Goal: Contribute content

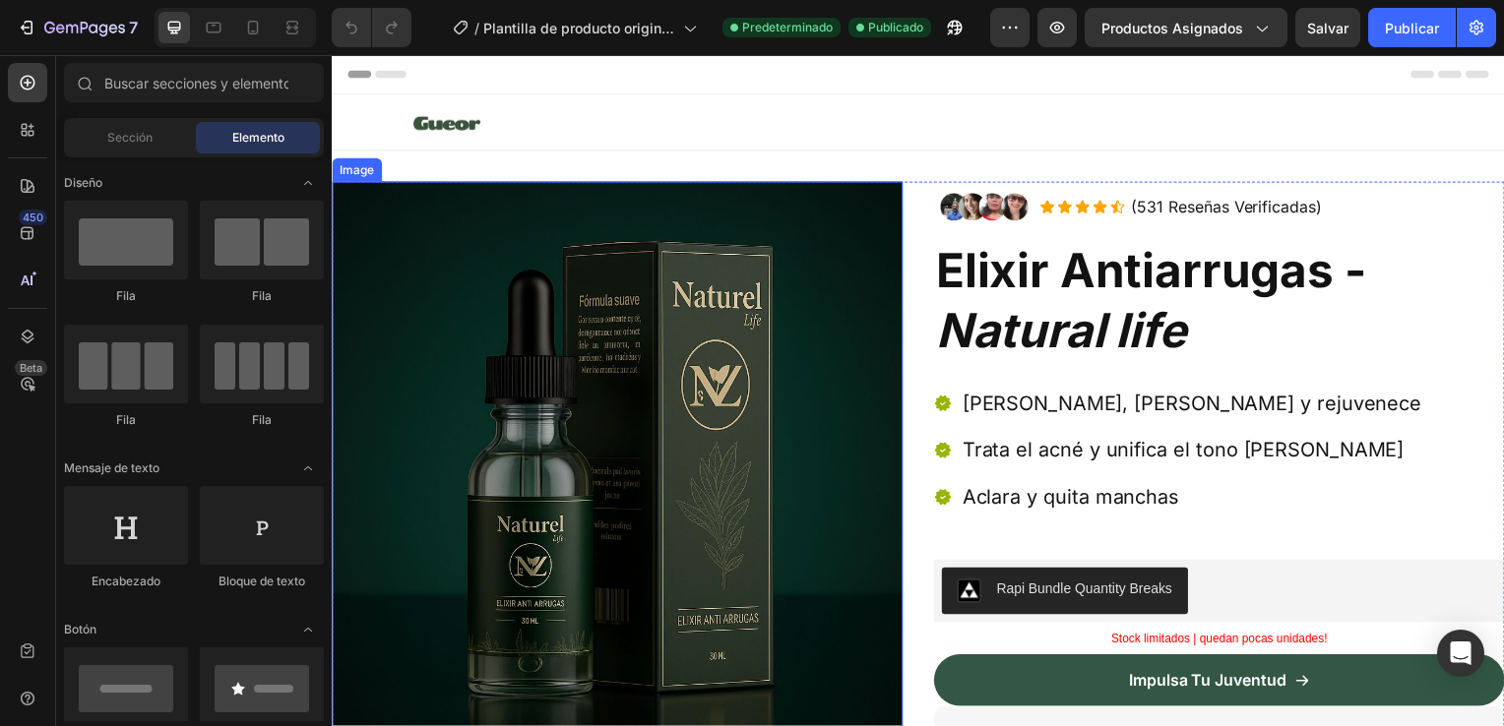
click at [865, 454] on img at bounding box center [619, 470] width 575 height 575
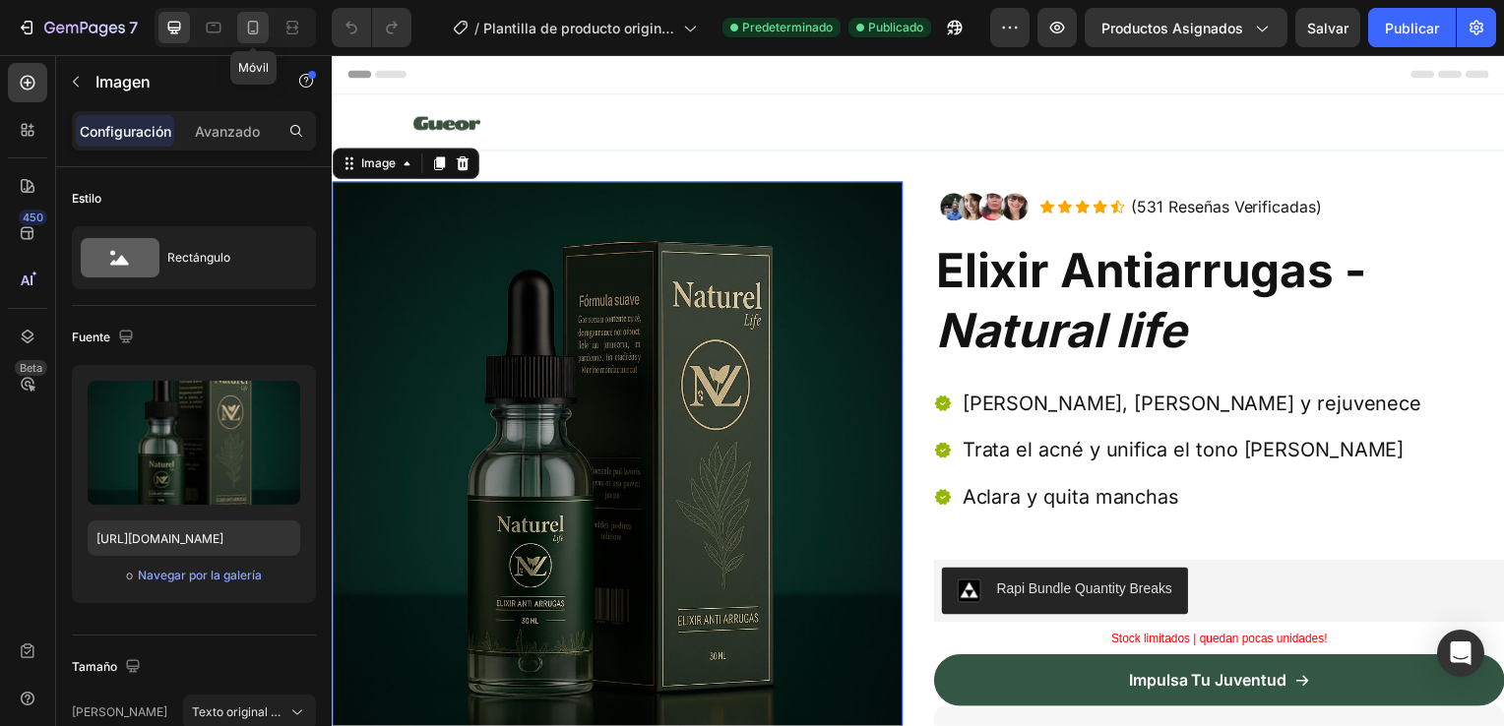
click at [246, 35] on icon at bounding box center [253, 28] width 20 height 20
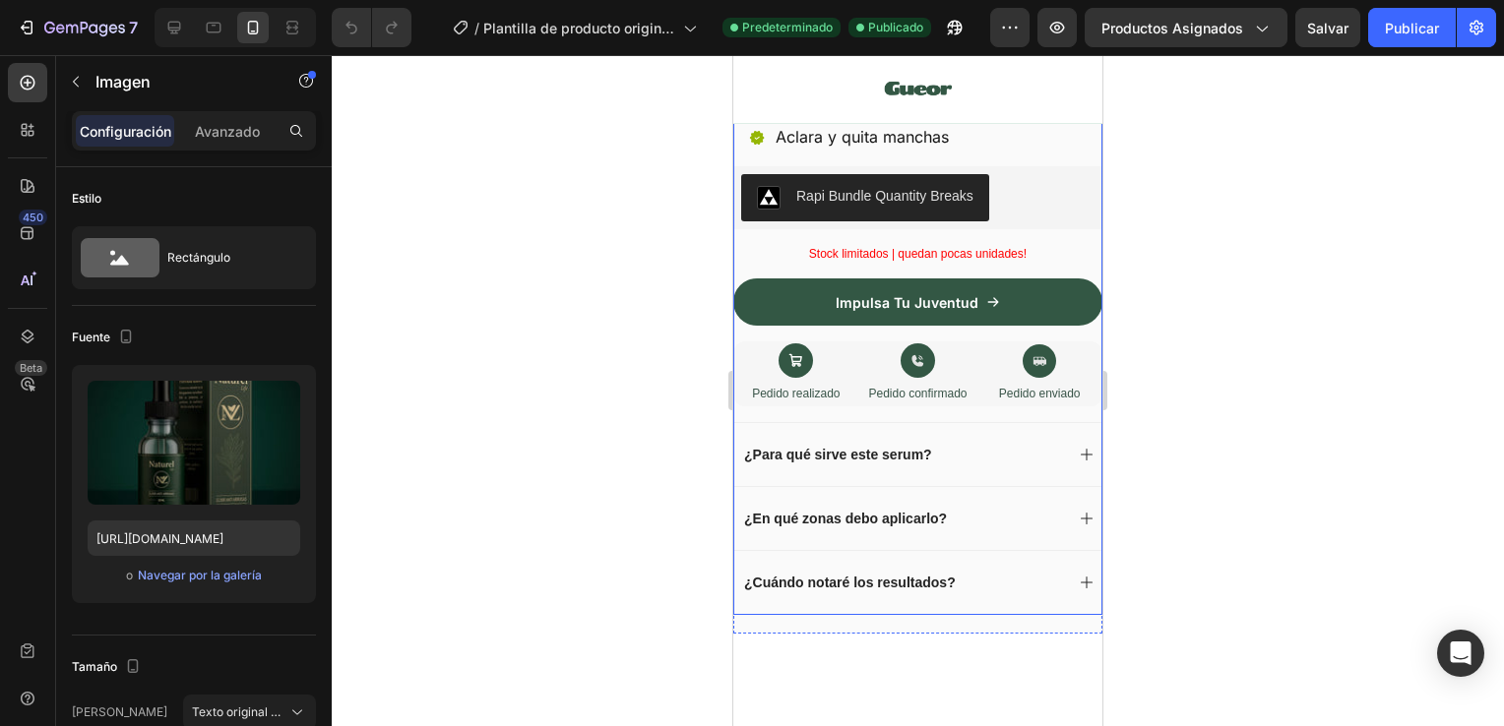
scroll to position [846, 0]
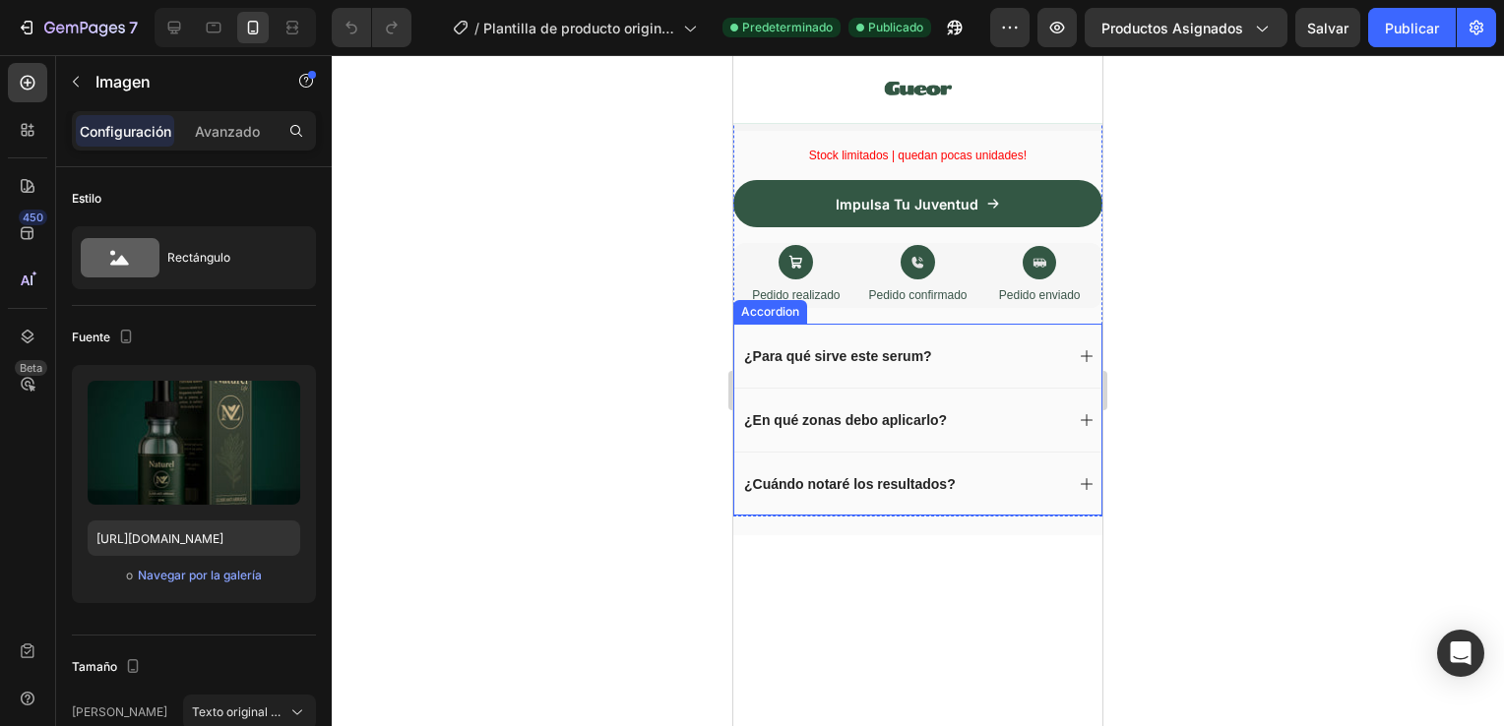
click at [1078, 348] on icon at bounding box center [1086, 356] width 16 height 16
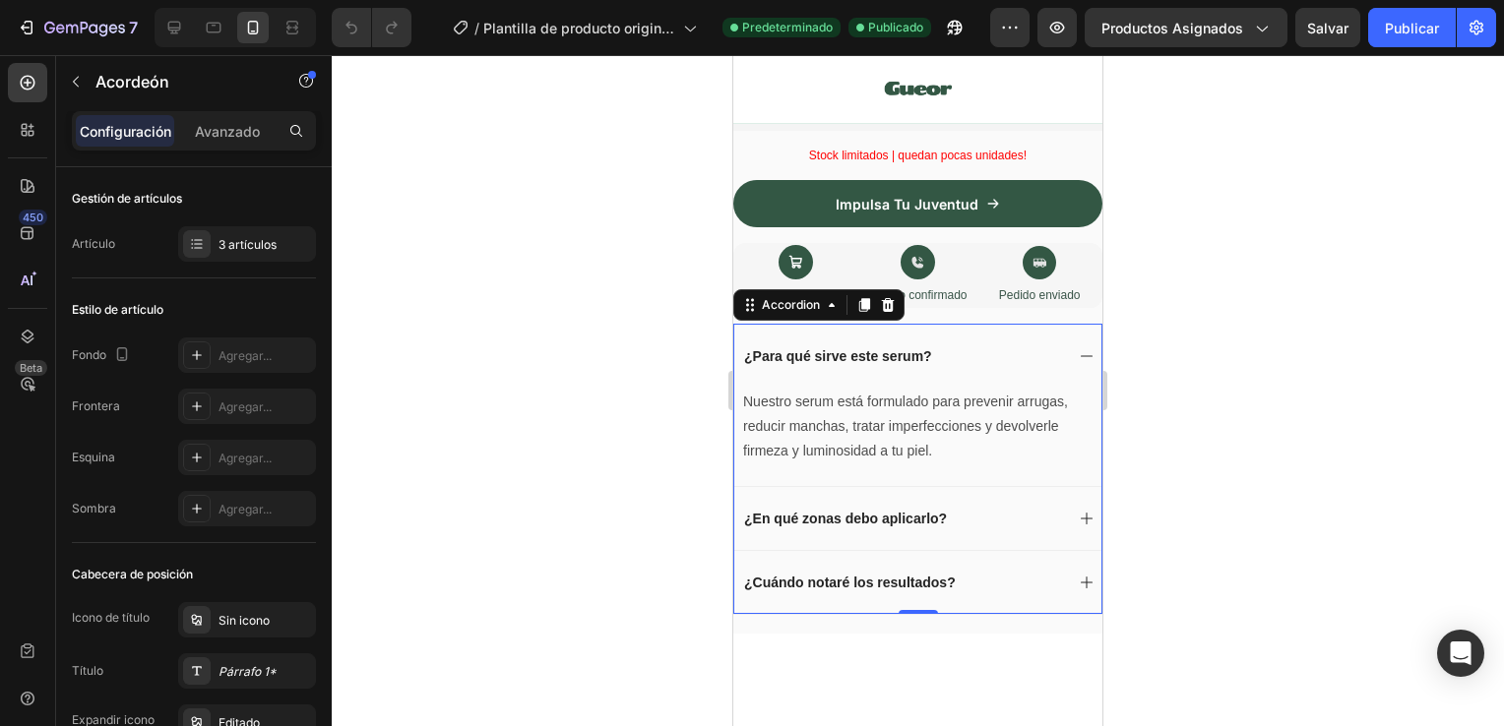
click at [1078, 348] on icon at bounding box center [1086, 356] width 16 height 16
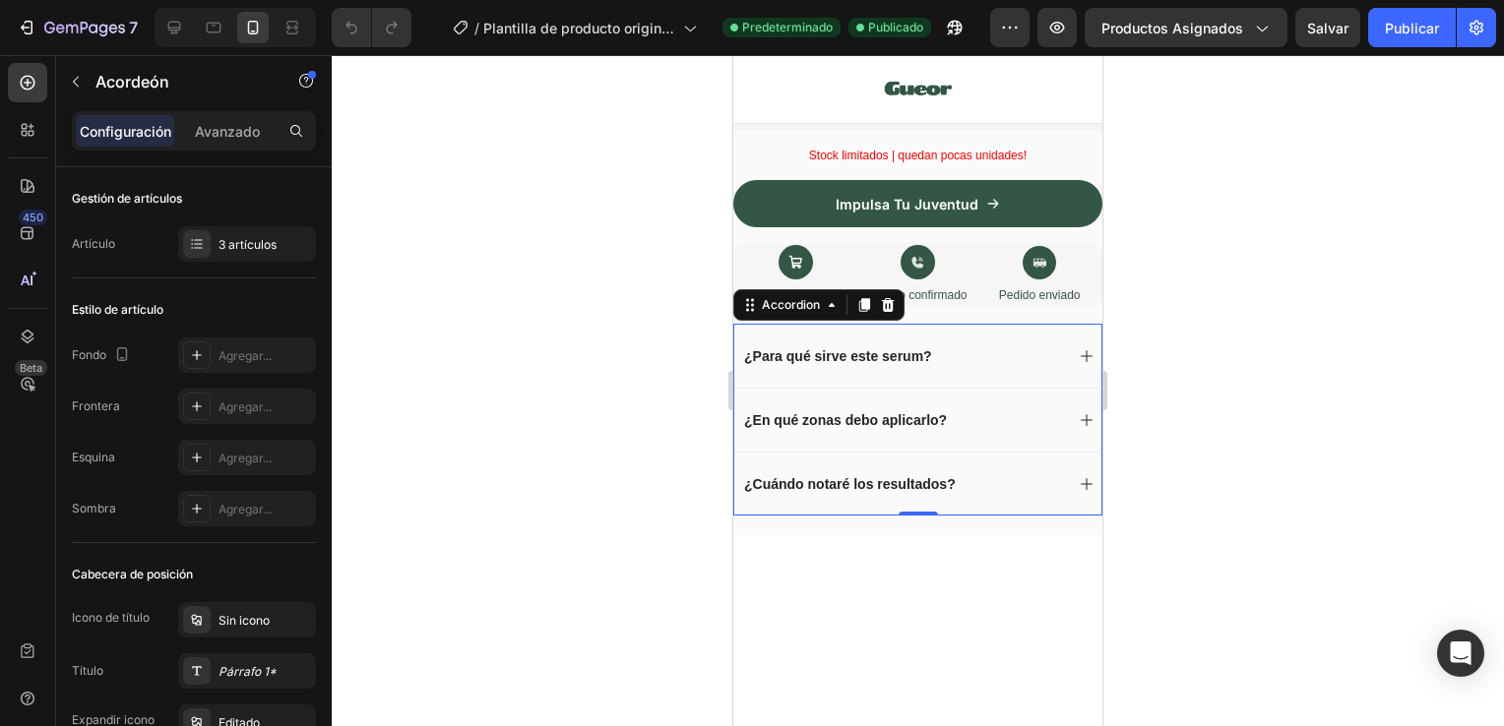
click at [1078, 412] on icon at bounding box center [1086, 420] width 16 height 16
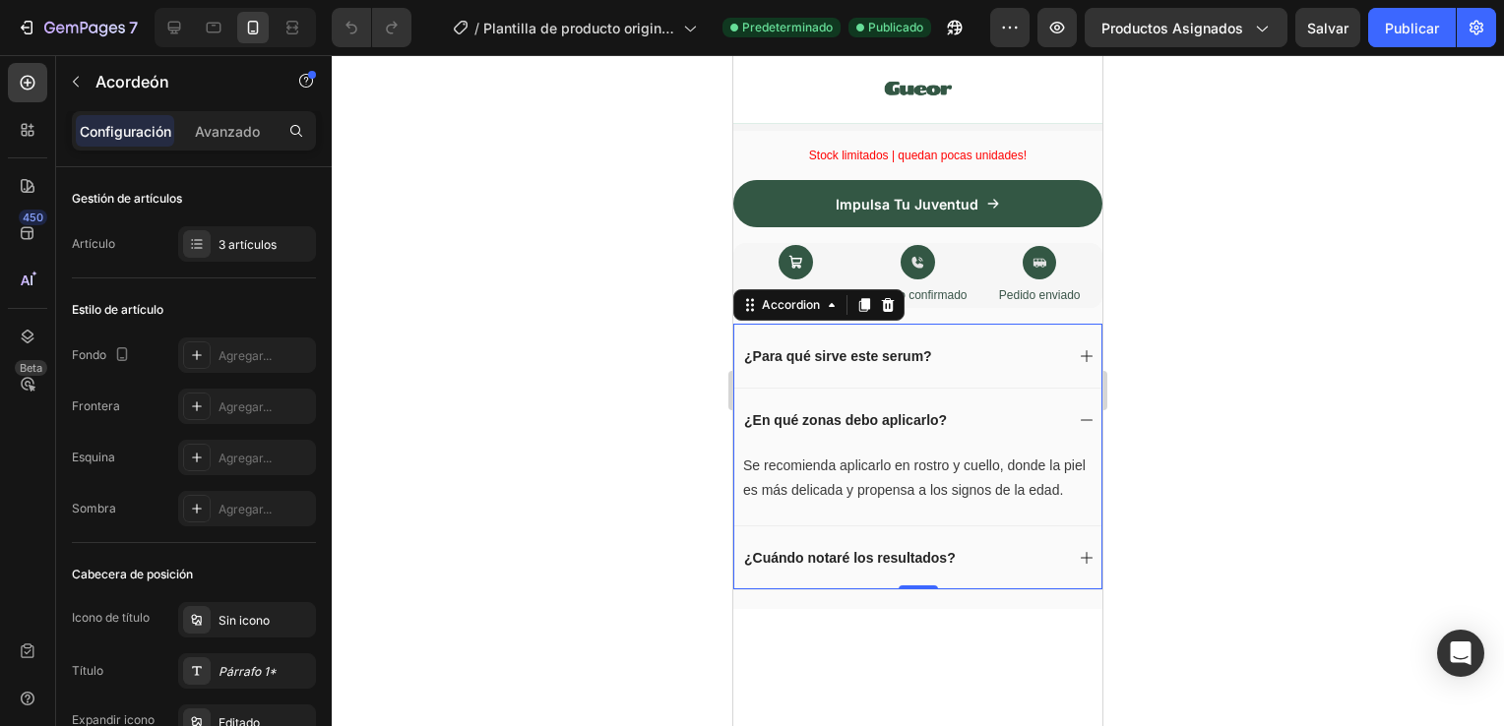
click at [1078, 412] on icon at bounding box center [1086, 420] width 16 height 16
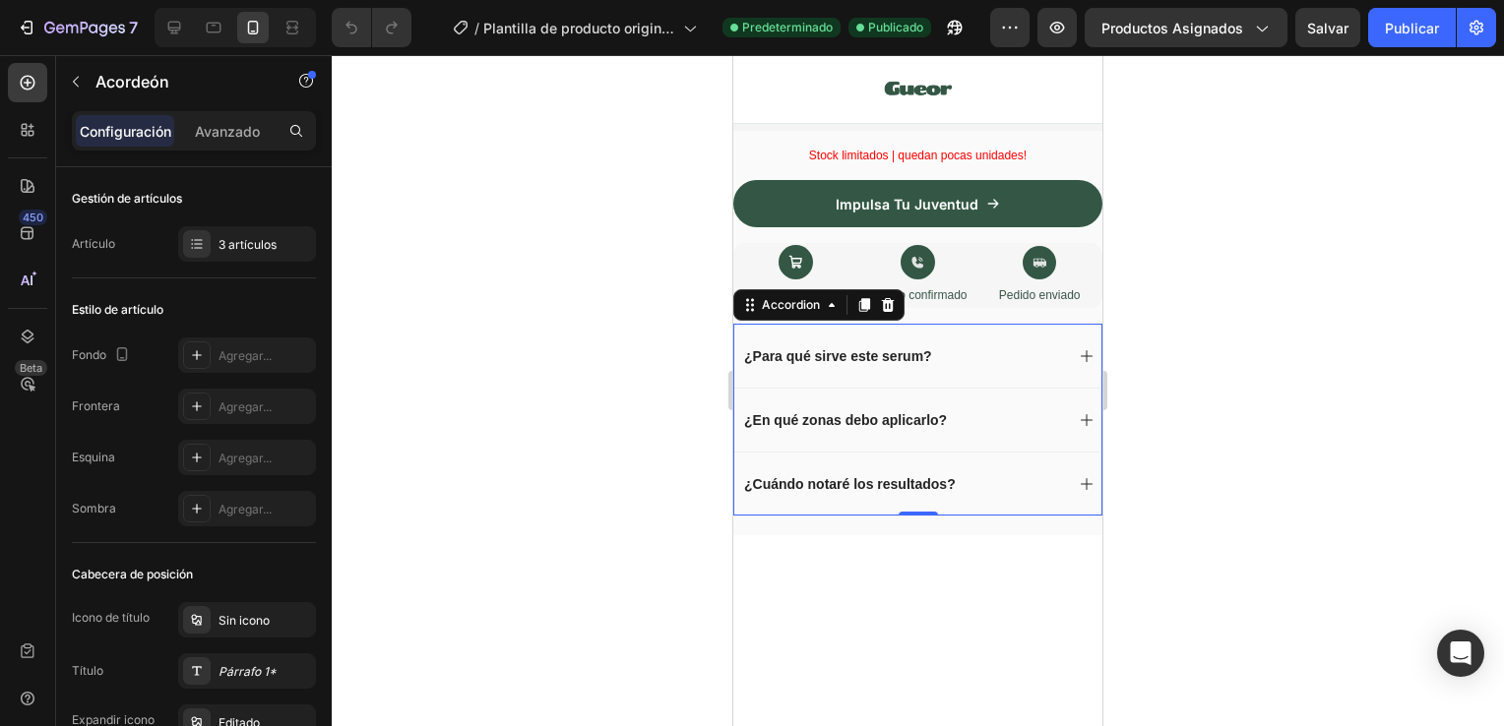
click at [1048, 452] on div "¿Cuándo notaré los resultados?" at bounding box center [917, 484] width 367 height 64
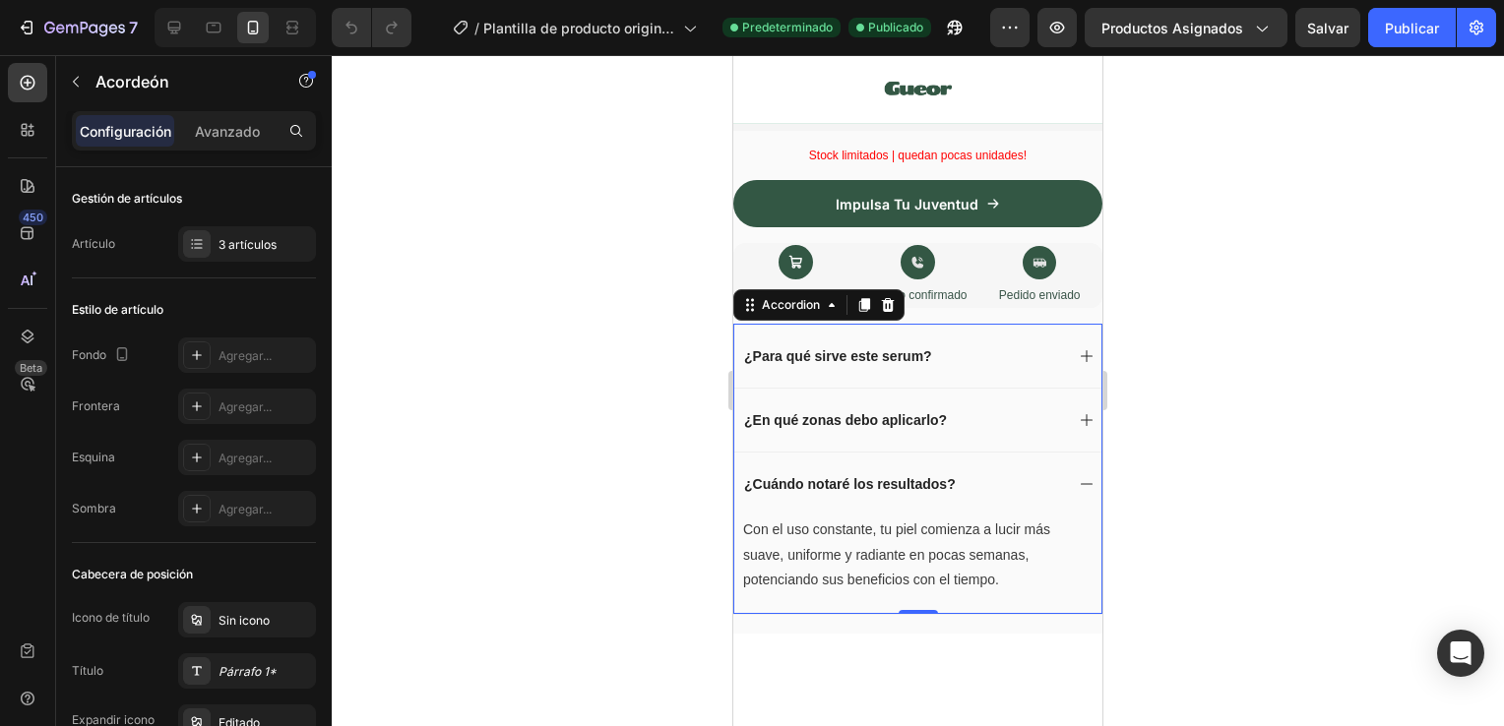
scroll to position [945, 0]
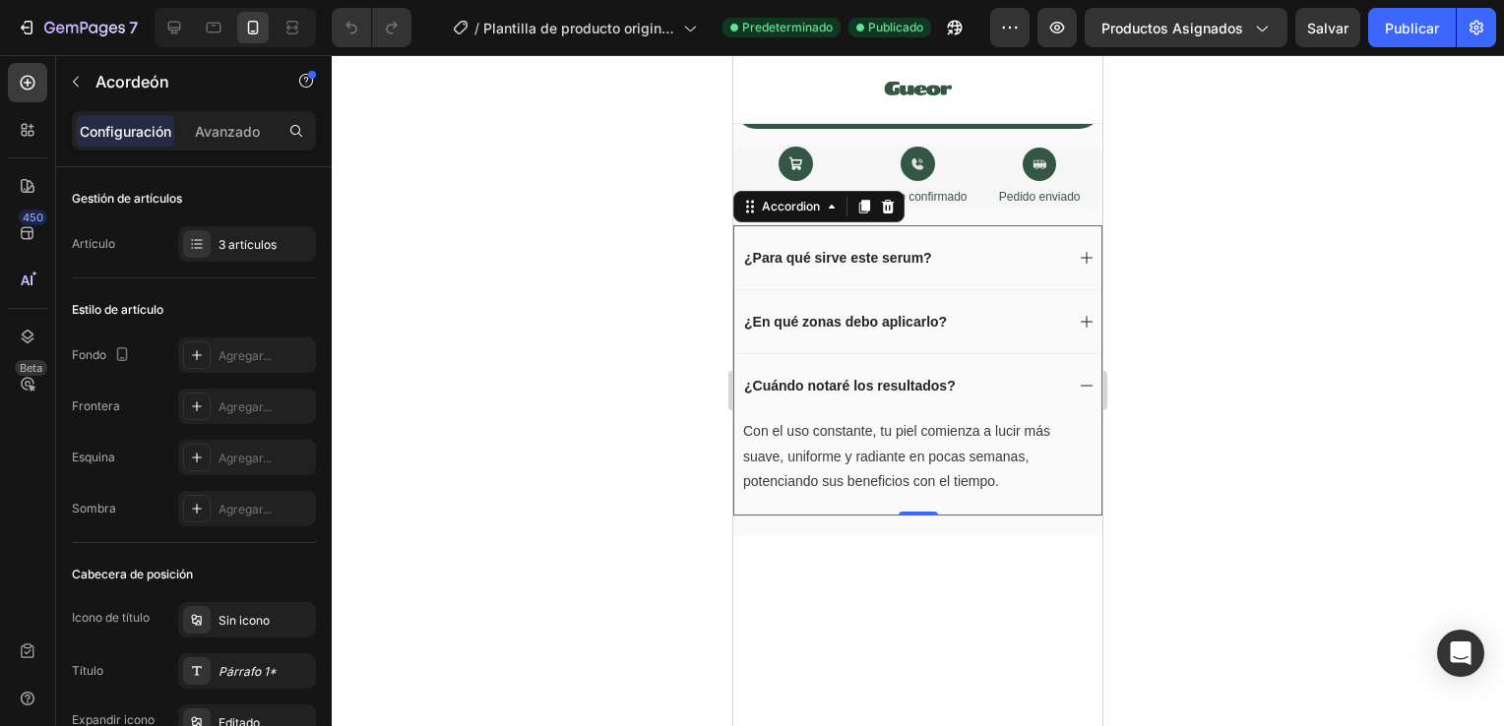
click at [1078, 378] on icon at bounding box center [1086, 386] width 16 height 16
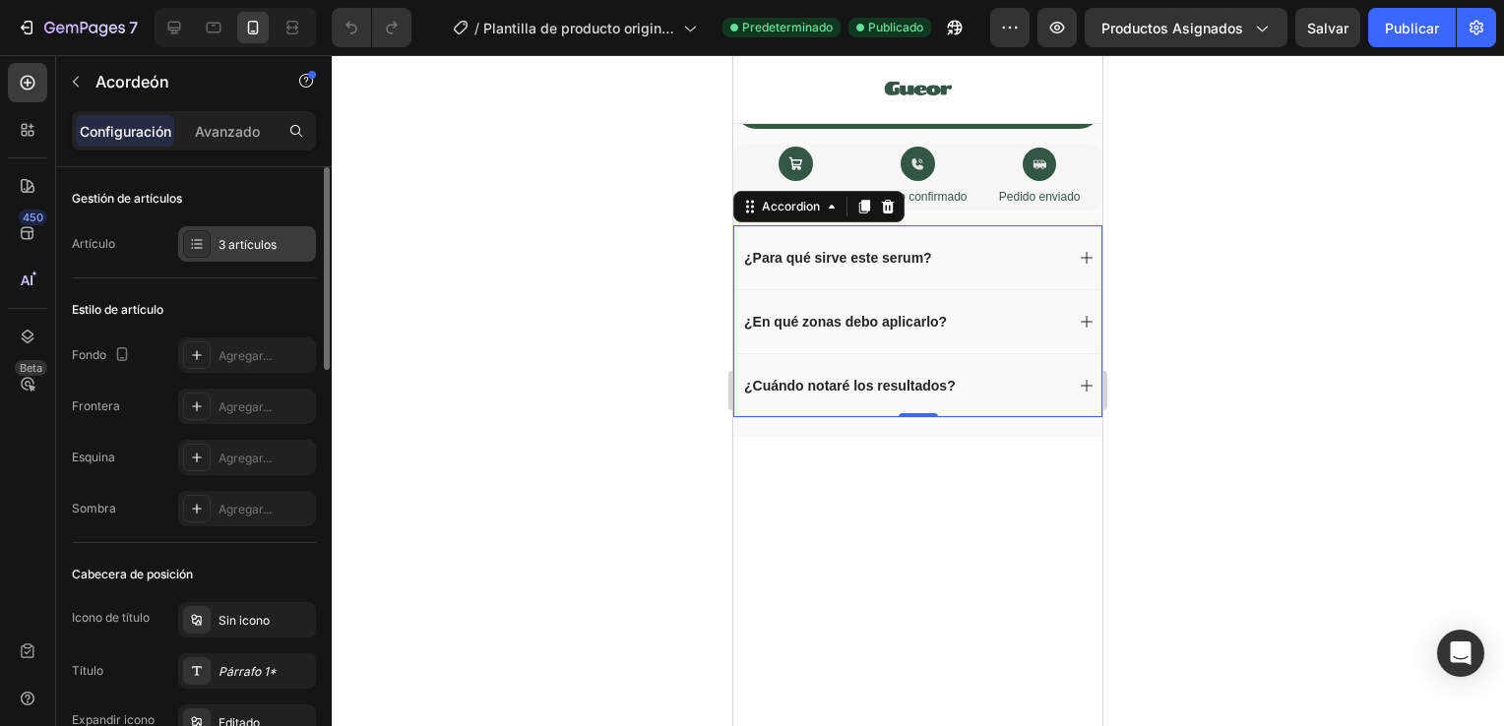
click at [260, 244] on div "3 artículos" at bounding box center [264, 245] width 92 height 18
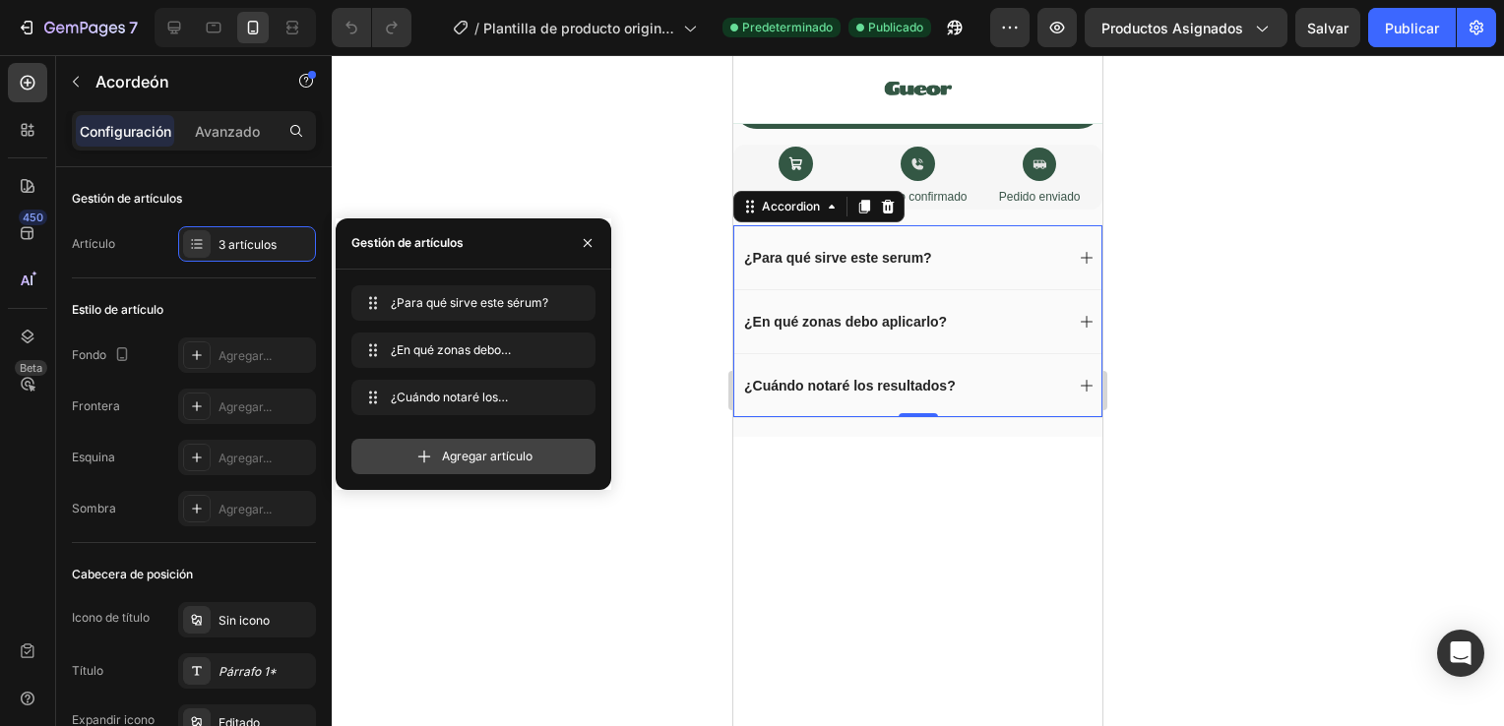
click at [472, 465] on div "Agregar artículo" at bounding box center [473, 456] width 244 height 35
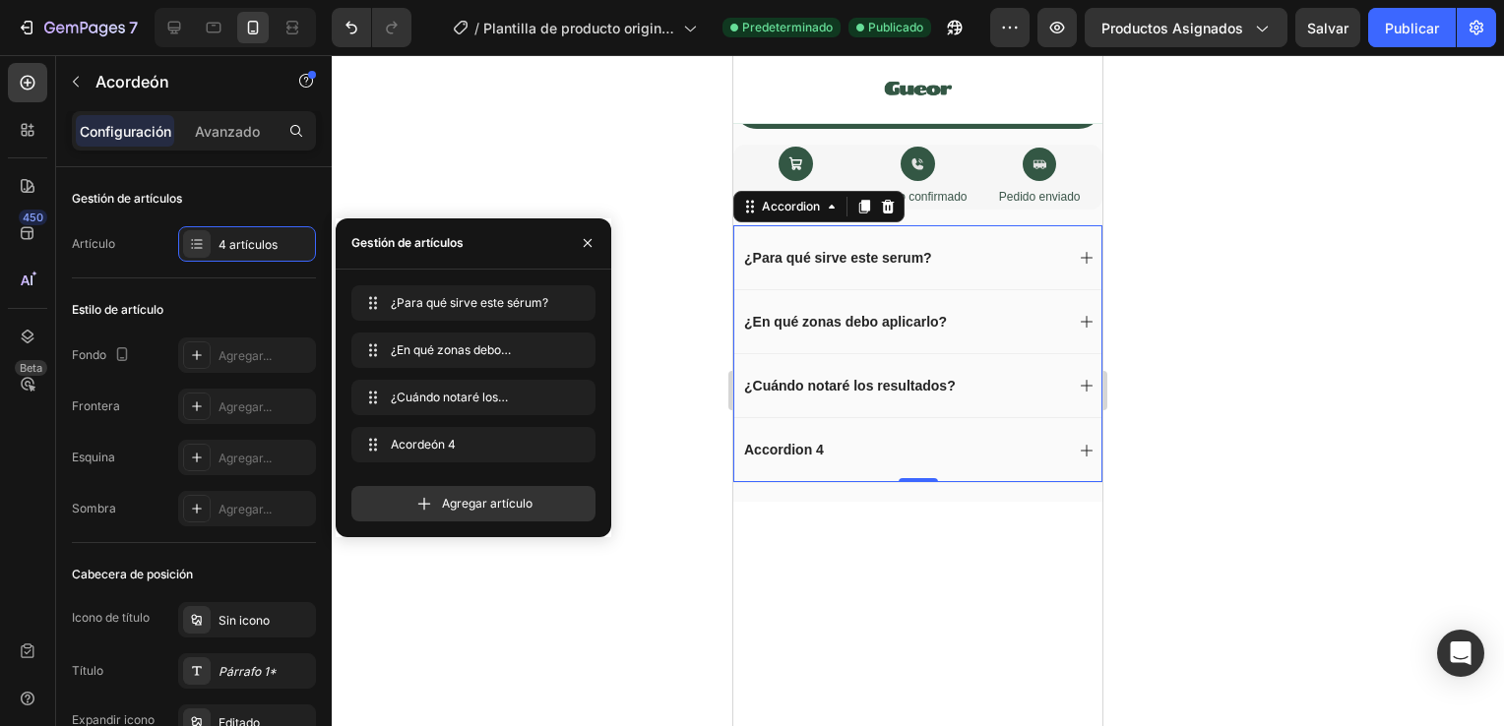
click at [810, 438] on div "Accordion 4" at bounding box center [784, 450] width 86 height 24
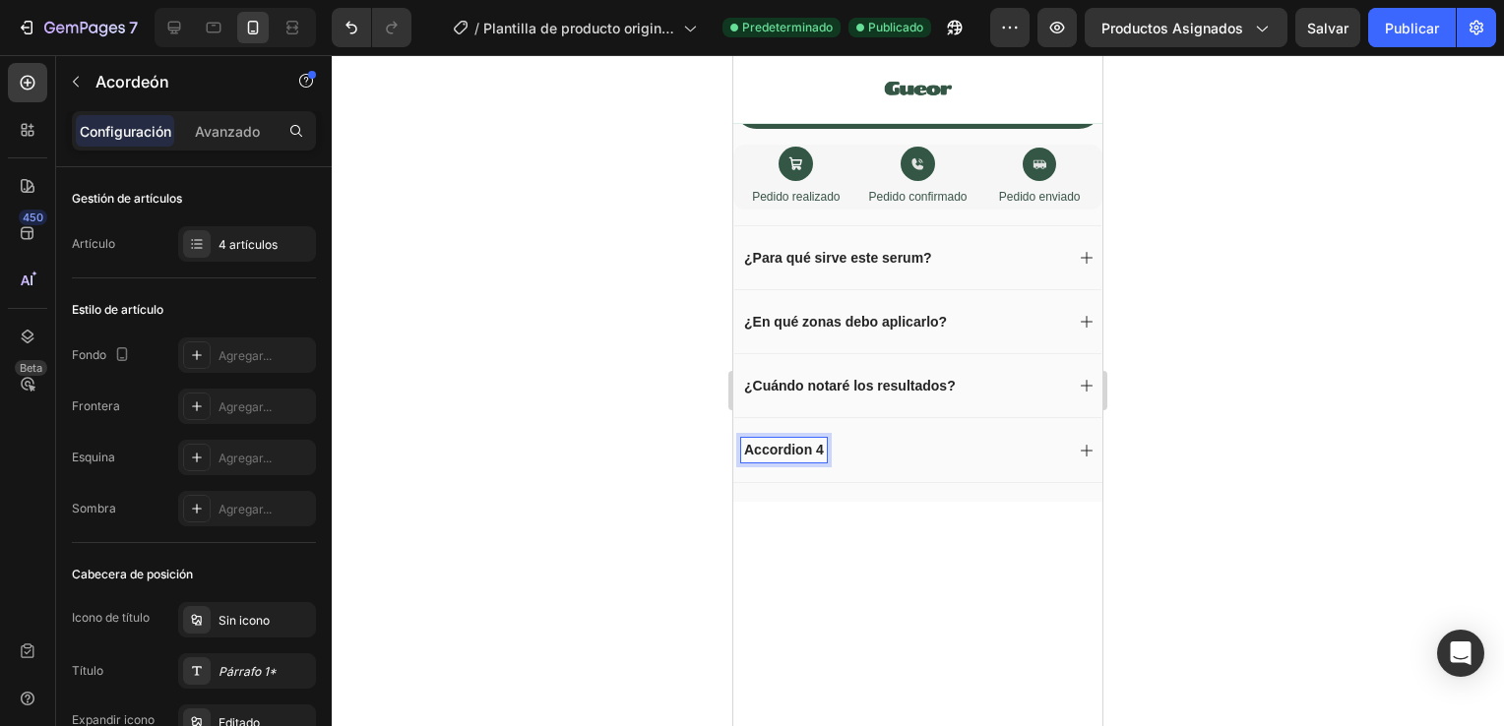
click at [823, 441] on p "Accordion 4" at bounding box center [784, 450] width 80 height 18
drag, startPoint x: 823, startPoint y: 390, endPoint x: 744, endPoint y: 389, distance: 78.7
click at [752, 441] on p "Accordion 4" at bounding box center [784, 450] width 80 height 18
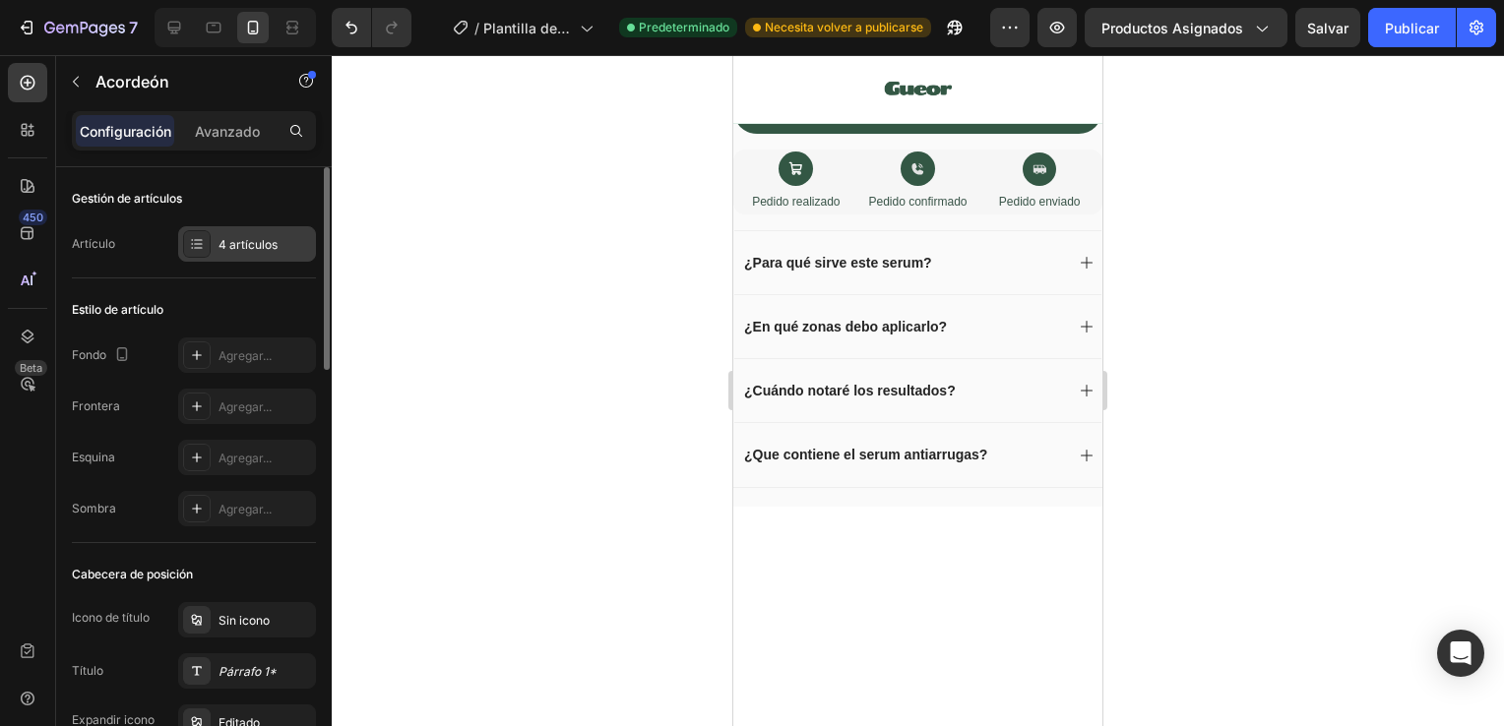
click at [229, 248] on div "4 artículos" at bounding box center [264, 245] width 92 height 18
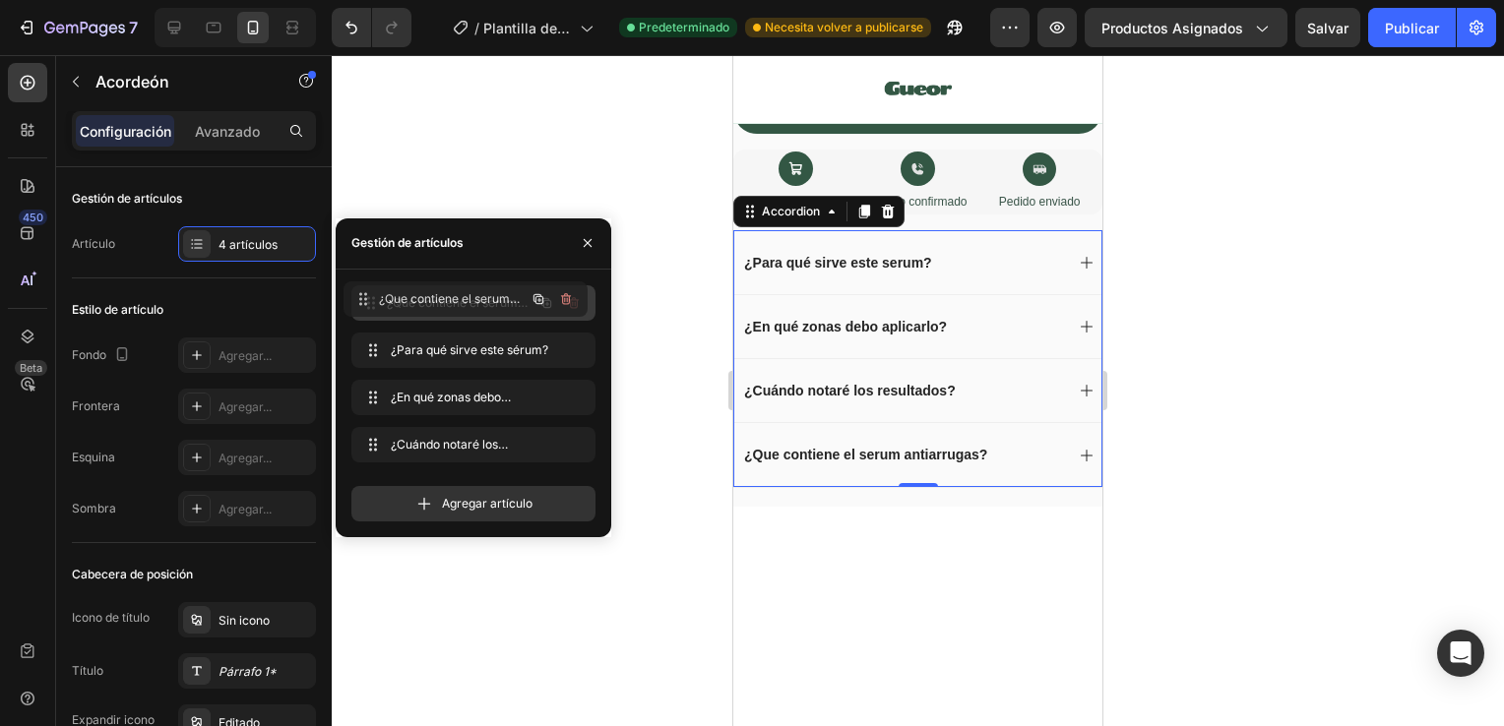
drag, startPoint x: 464, startPoint y: 447, endPoint x: 457, endPoint y: 301, distance: 145.8
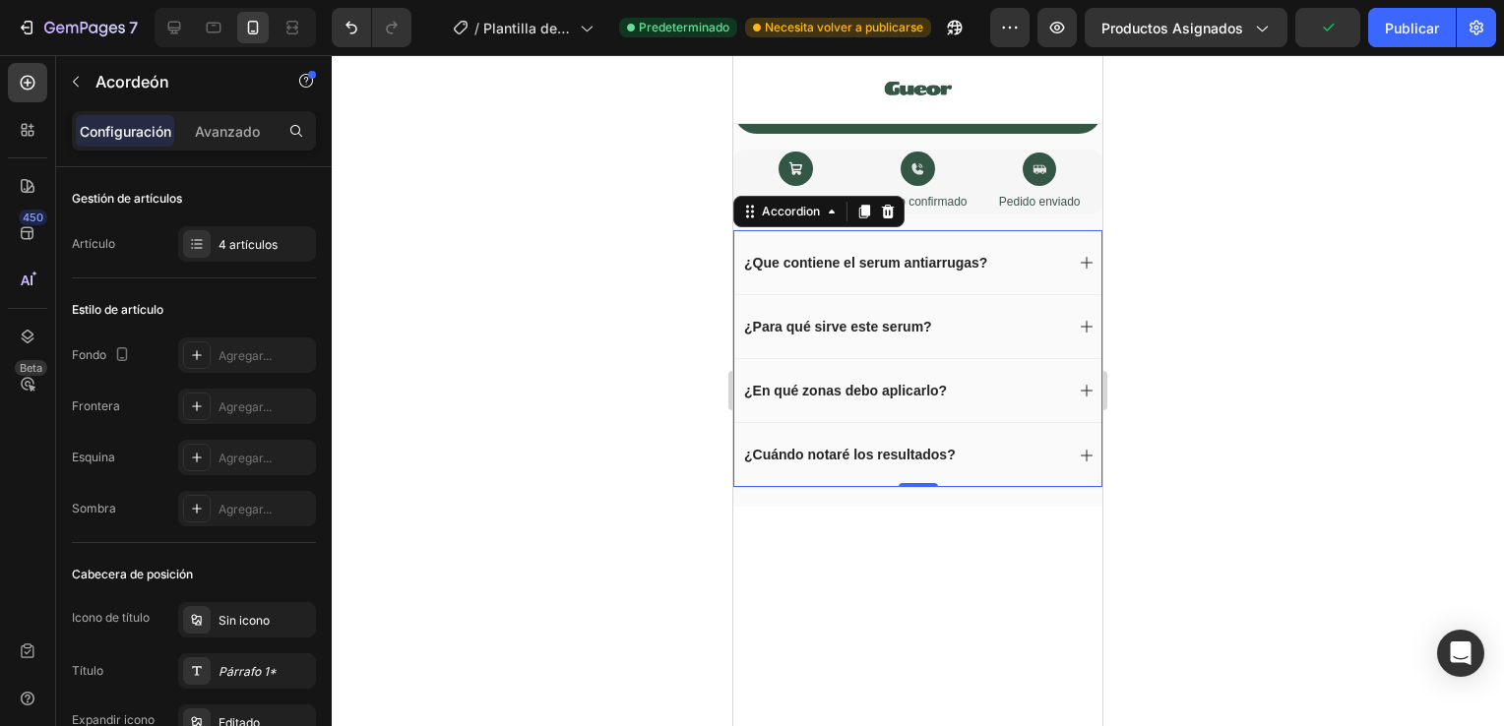
click at [641, 120] on div at bounding box center [918, 390] width 1172 height 671
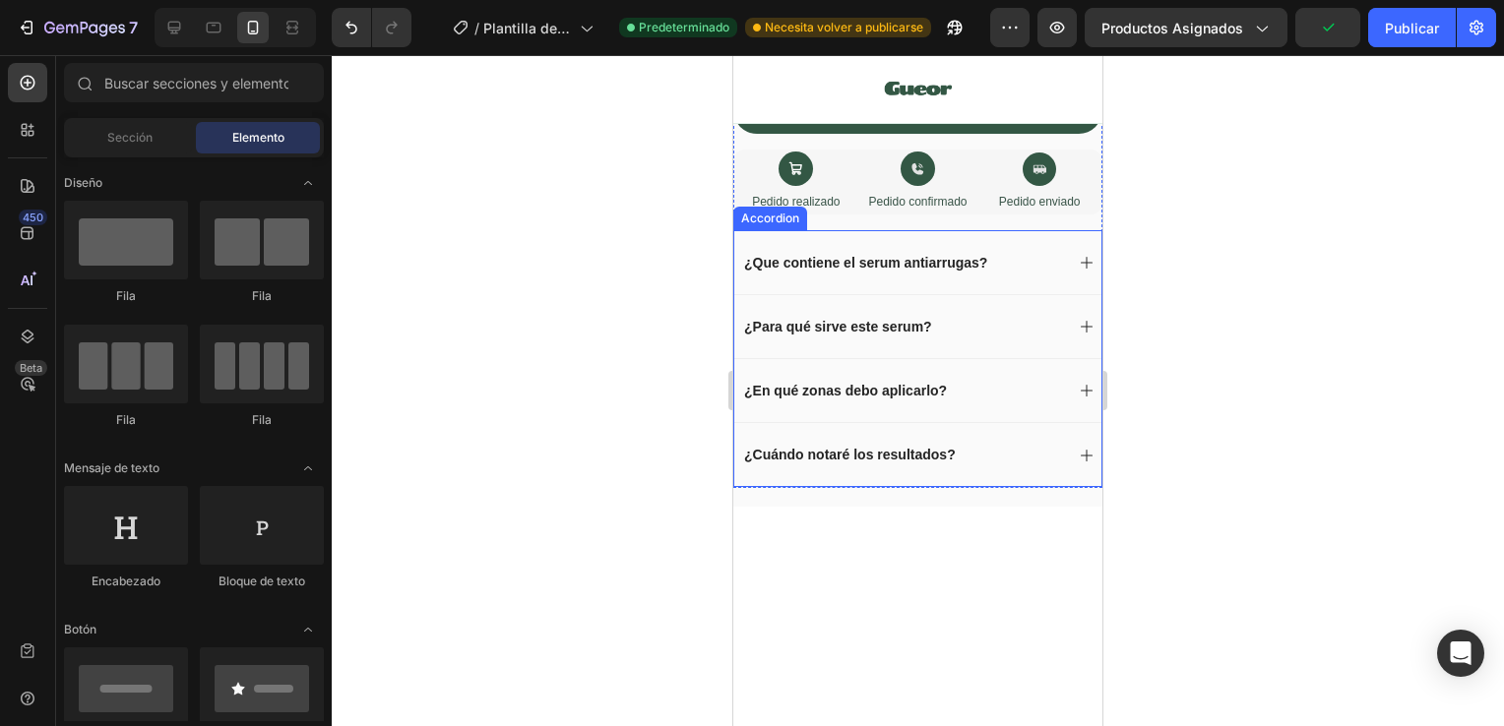
click at [1031, 315] on div "¿Para qué sirve este serum?" at bounding box center [902, 327] width 322 height 24
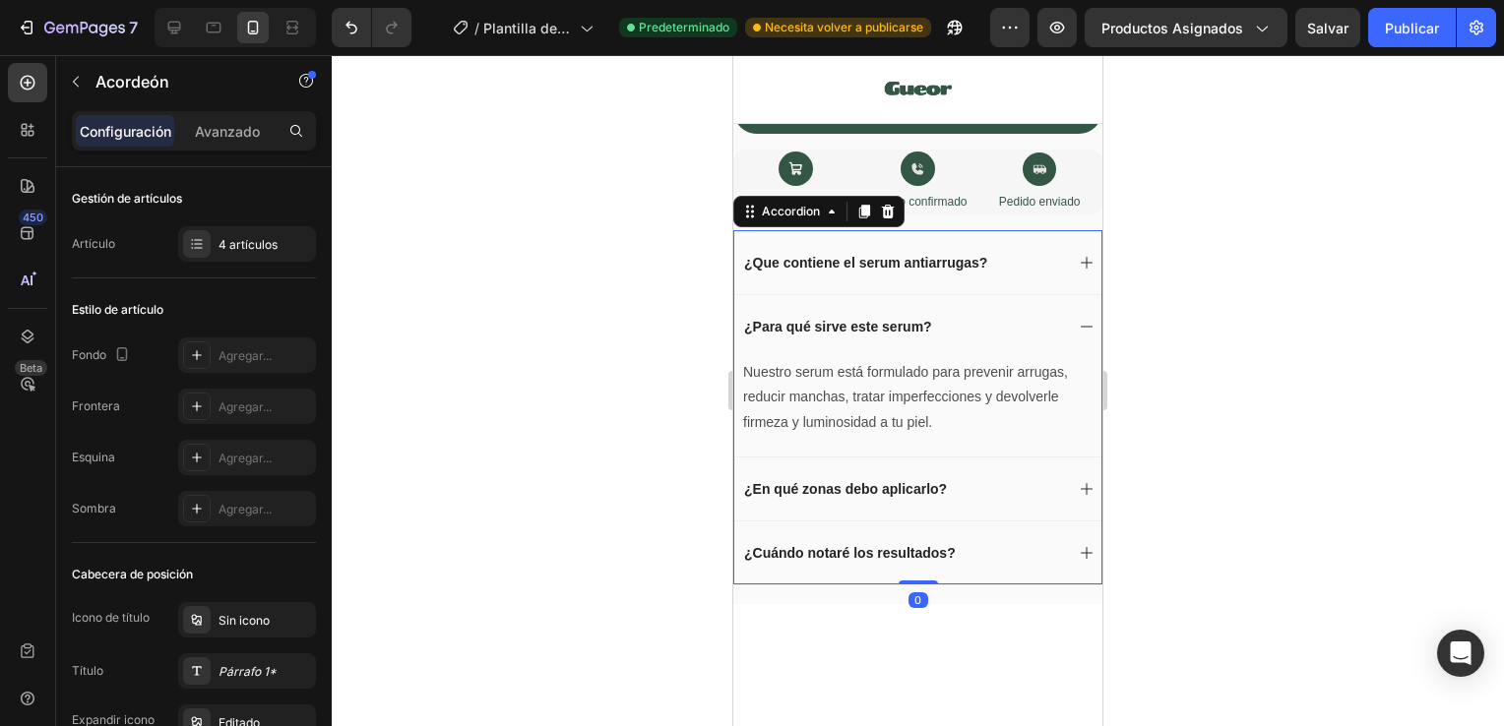
click at [1049, 294] on div "¿Para qué sirve este serum?" at bounding box center [917, 326] width 367 height 64
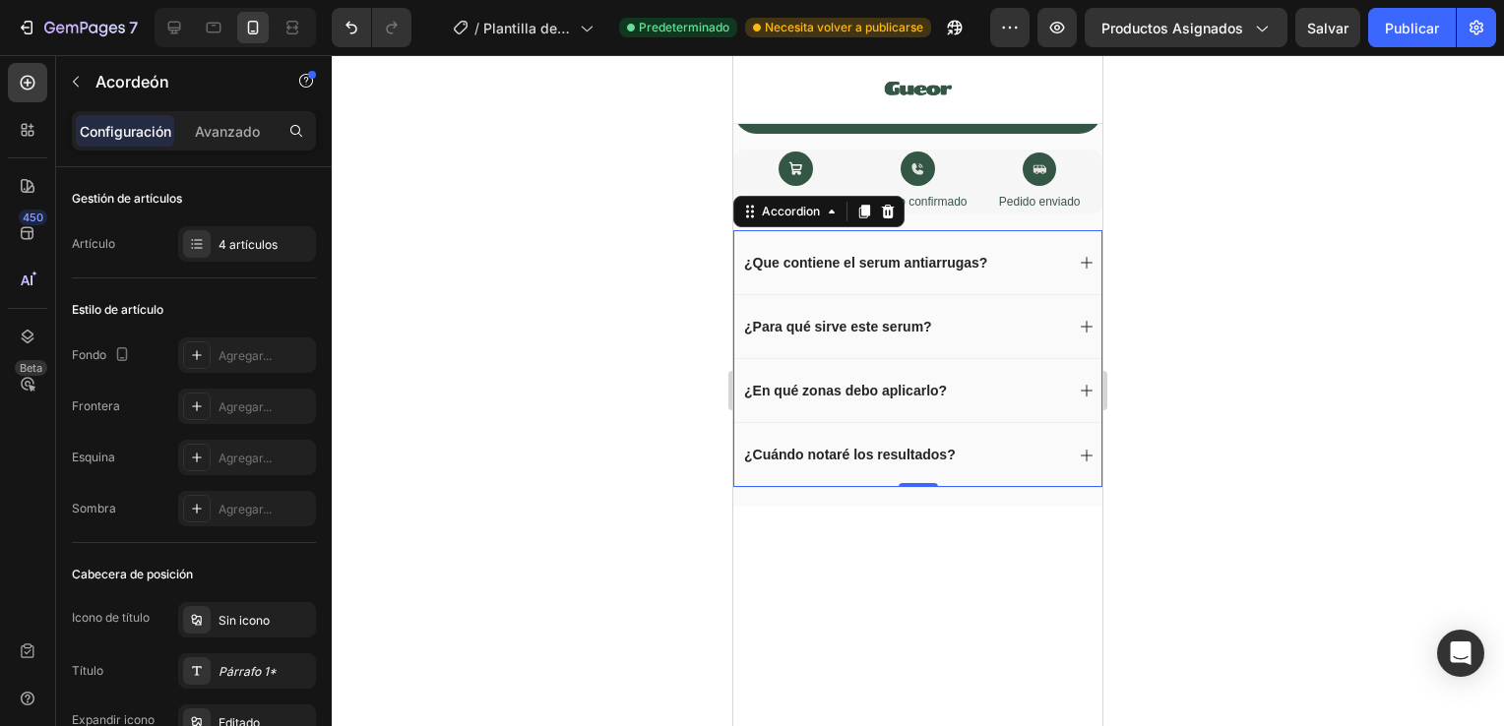
click at [1060, 230] on div "¿Que contiene el serum antiarrugas?" at bounding box center [917, 262] width 367 height 64
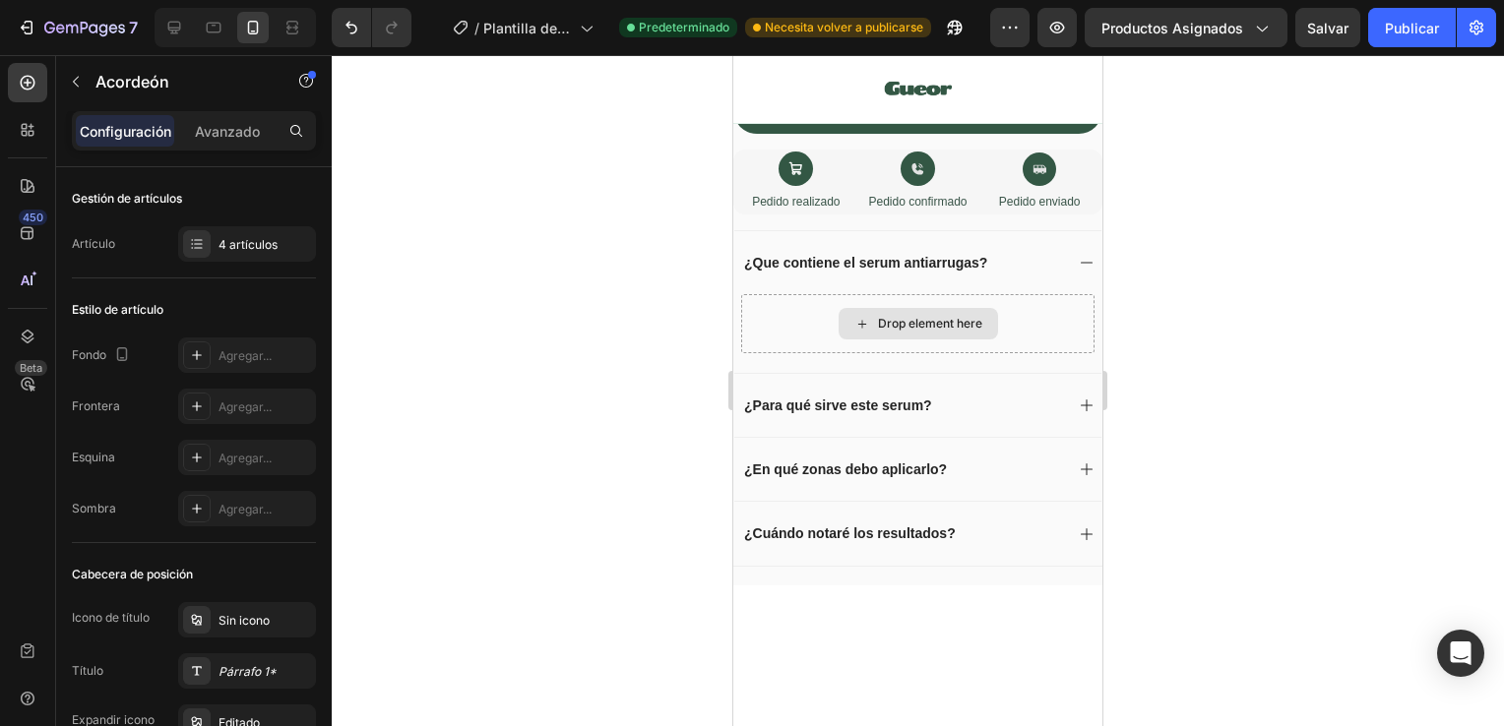
click at [966, 316] on div "Drop element here" at bounding box center [930, 324] width 104 height 16
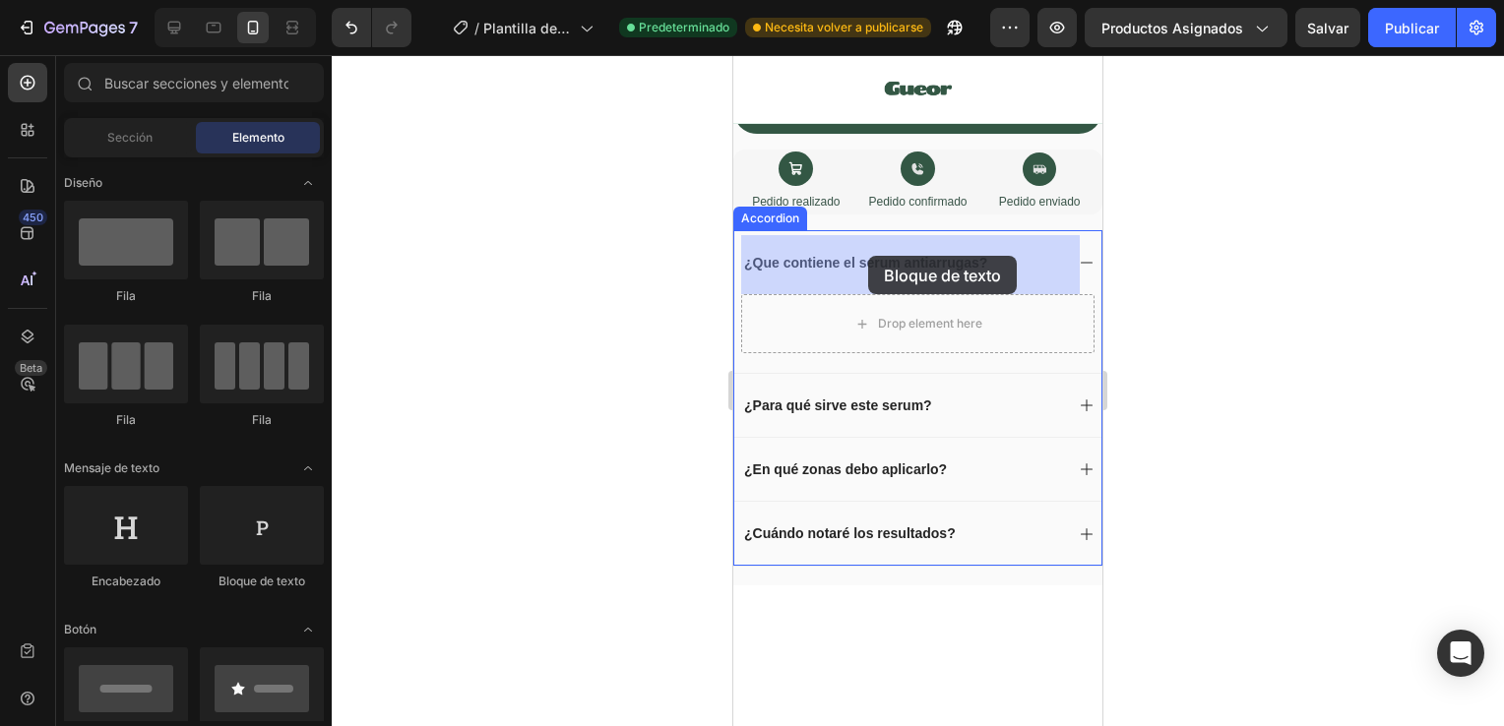
drag, startPoint x: 1399, startPoint y: 344, endPoint x: 868, endPoint y: 258, distance: 538.4
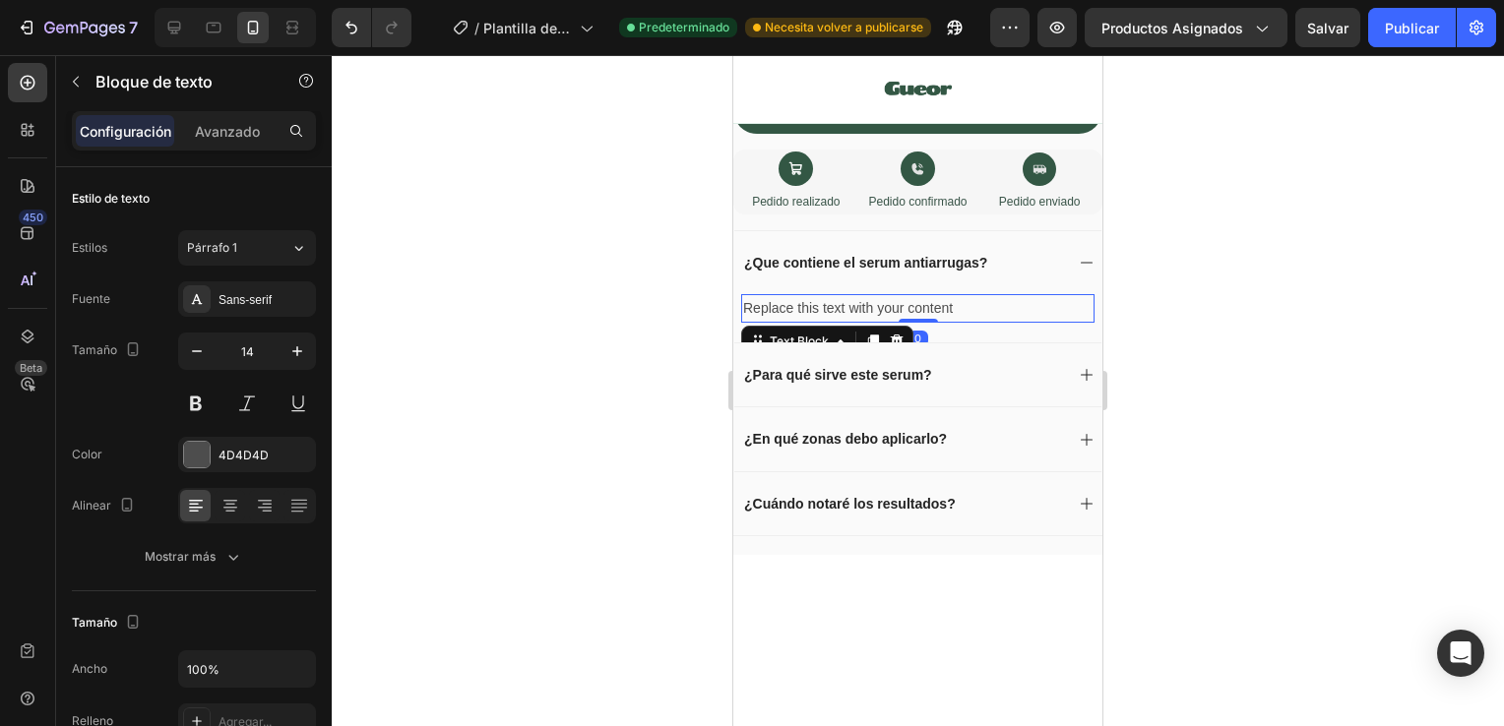
click at [972, 294] on div "Replace this text with your content" at bounding box center [917, 308] width 353 height 29
drag, startPoint x: 954, startPoint y: 253, endPoint x: 744, endPoint y: 250, distance: 210.6
click at [744, 296] on p "Replace this text with your content" at bounding box center [917, 308] width 349 height 25
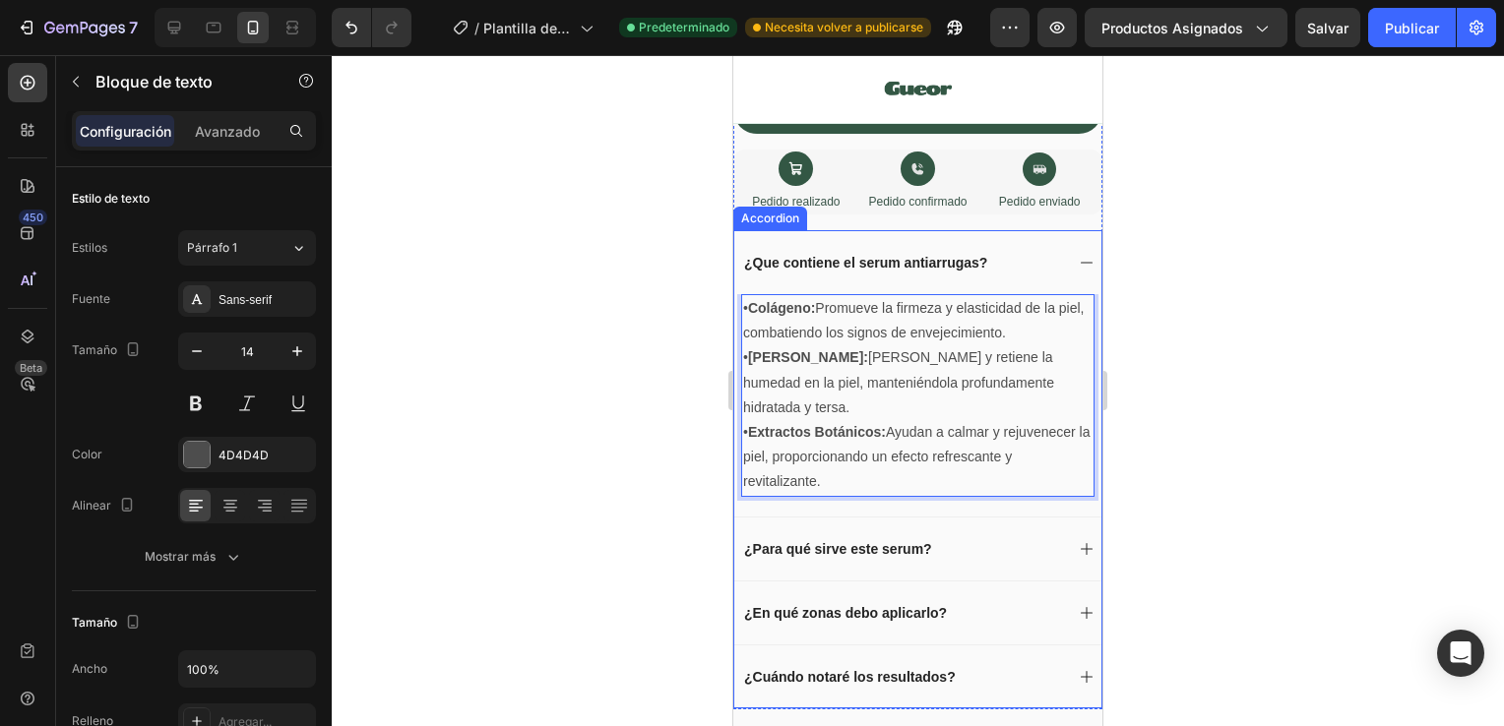
click at [963, 537] on div "¿Para qué sirve este serum?" at bounding box center [902, 549] width 322 height 24
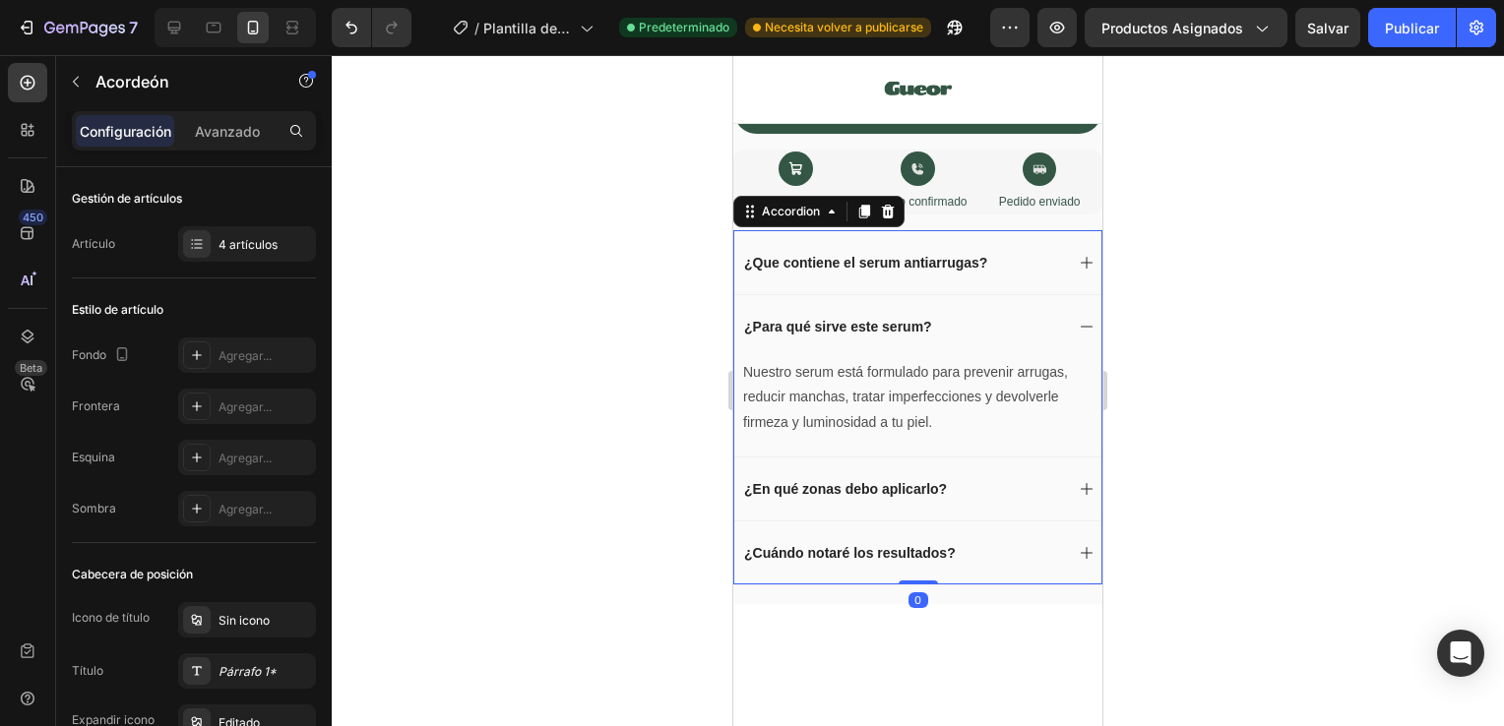
click at [979, 315] on div "¿Para qué sirve este serum?" at bounding box center [902, 327] width 322 height 24
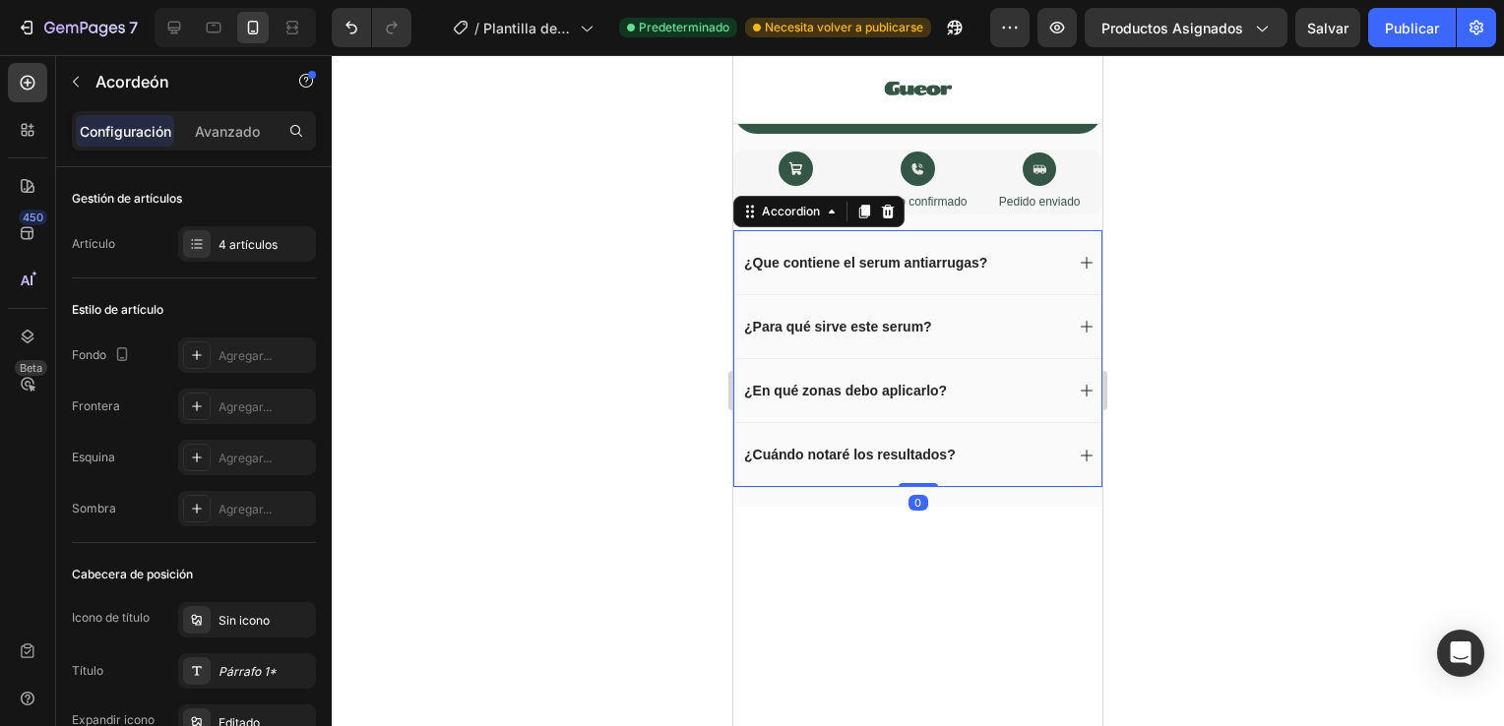
click at [989, 230] on div "¿Que contiene el serum antiarrugas?" at bounding box center [917, 262] width 367 height 64
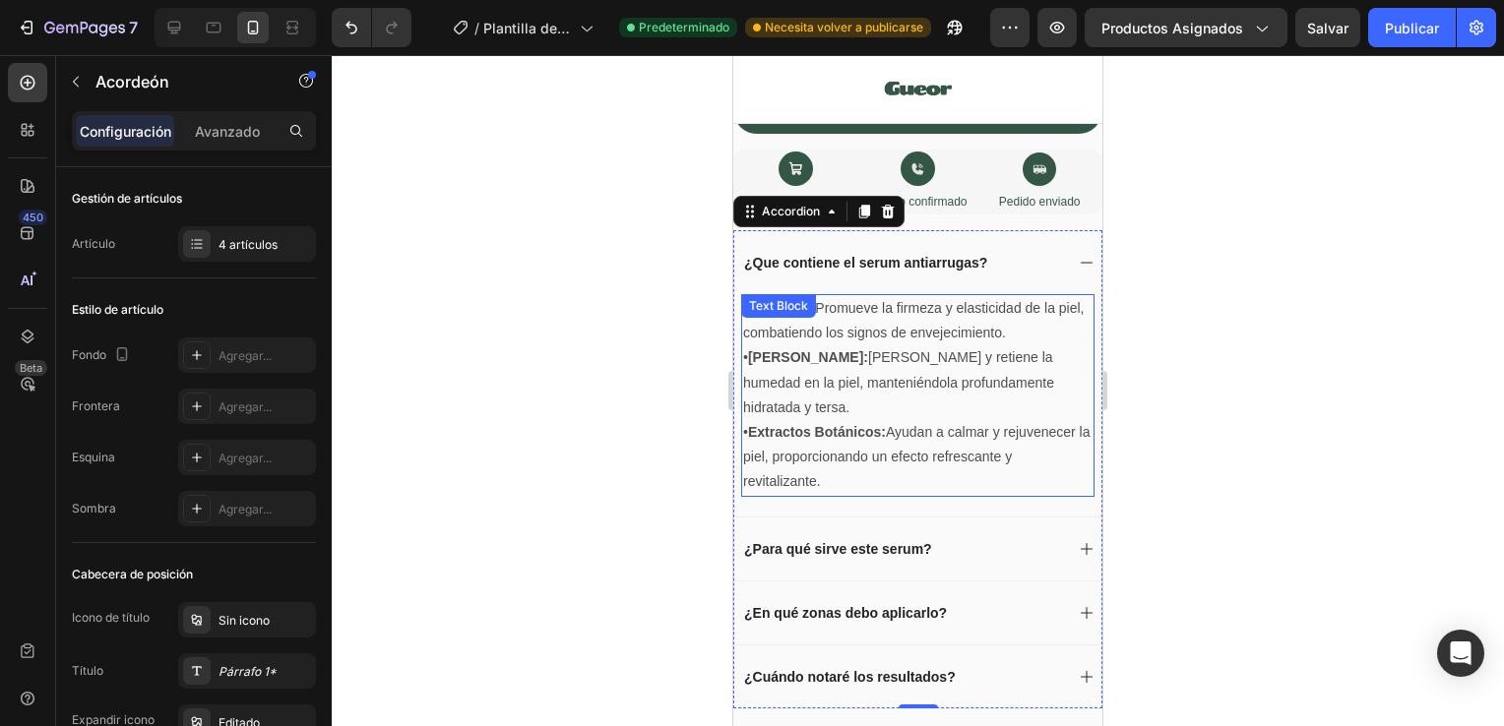
click at [909, 420] on p "• Extractos Botánicos: Ayudan a calmar y rejuvenecer la piel, proporcionando un…" at bounding box center [917, 457] width 349 height 75
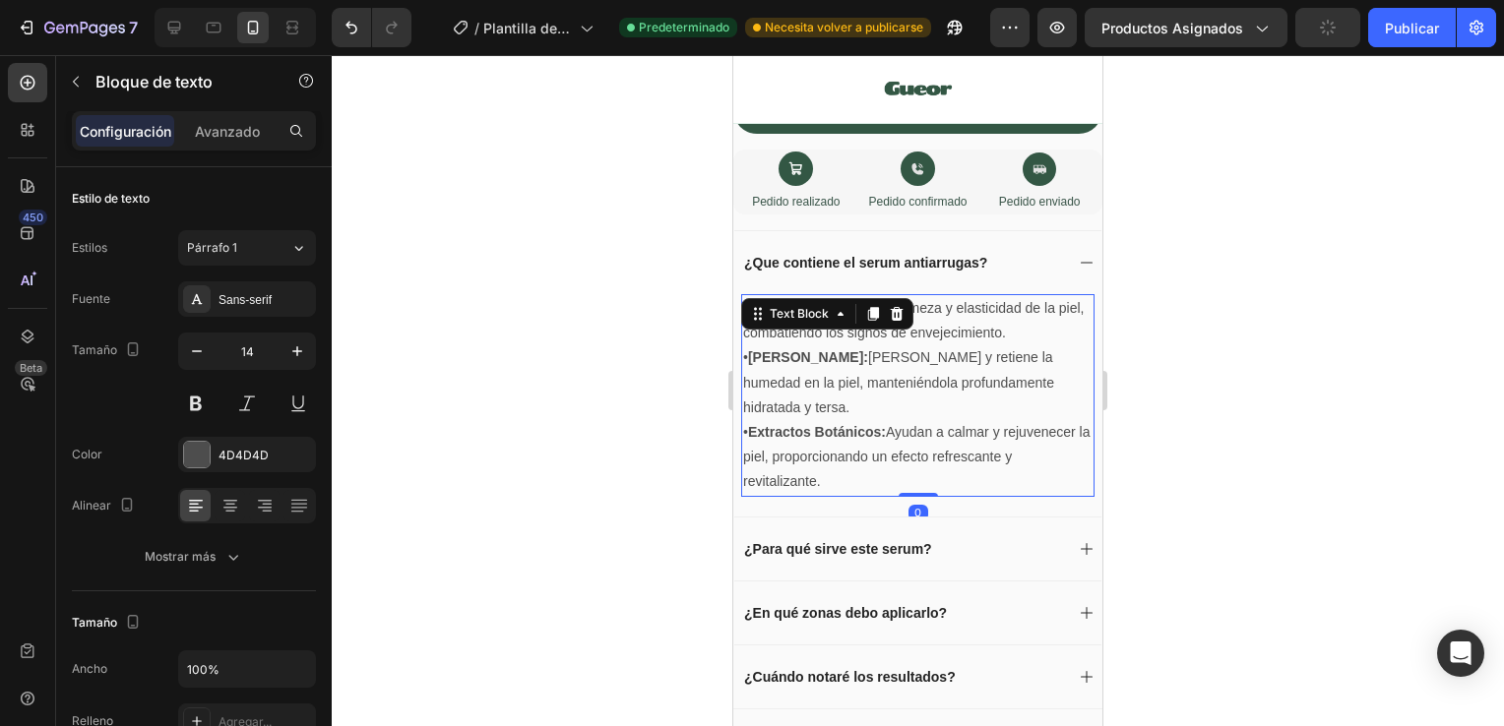
click at [909, 420] on p "• Extractos Botánicos: Ayudan a calmar y rejuvenecer la piel, proporcionando un…" at bounding box center [917, 457] width 349 height 75
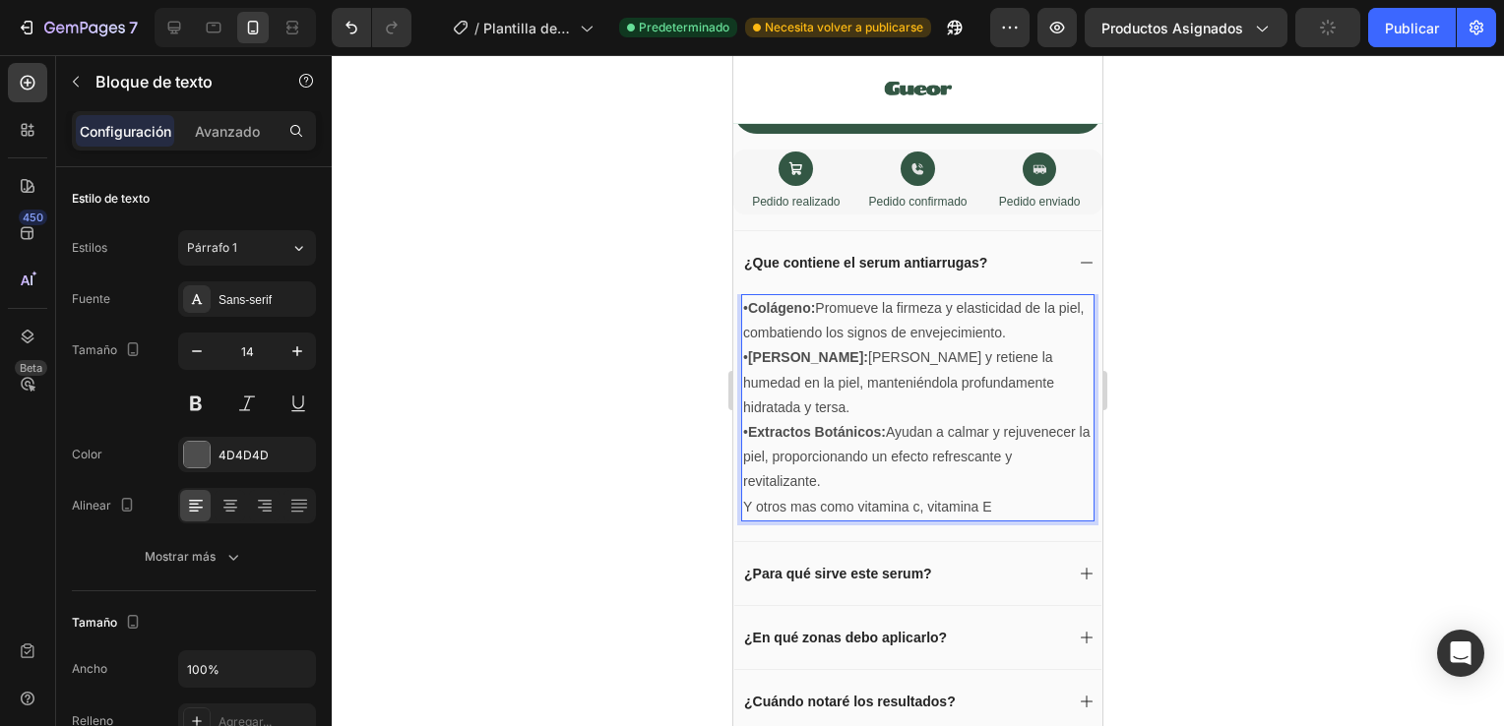
click at [918, 495] on p "Y otros mas como vitamina c, vitamina E" at bounding box center [917, 507] width 349 height 25
click at [1006, 495] on p "Y otros mas como vitamina A, vitamina E" at bounding box center [917, 507] width 349 height 25
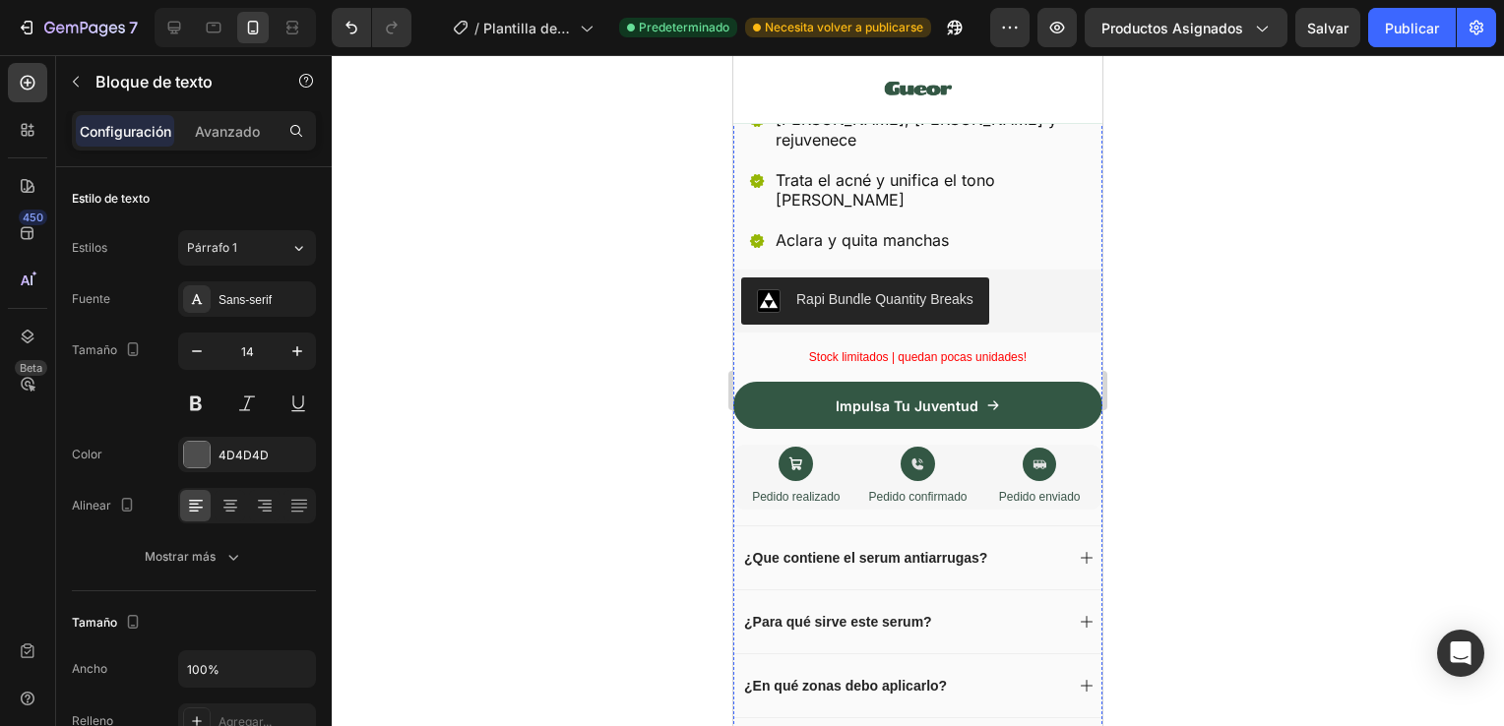
scroll to position [743, 0]
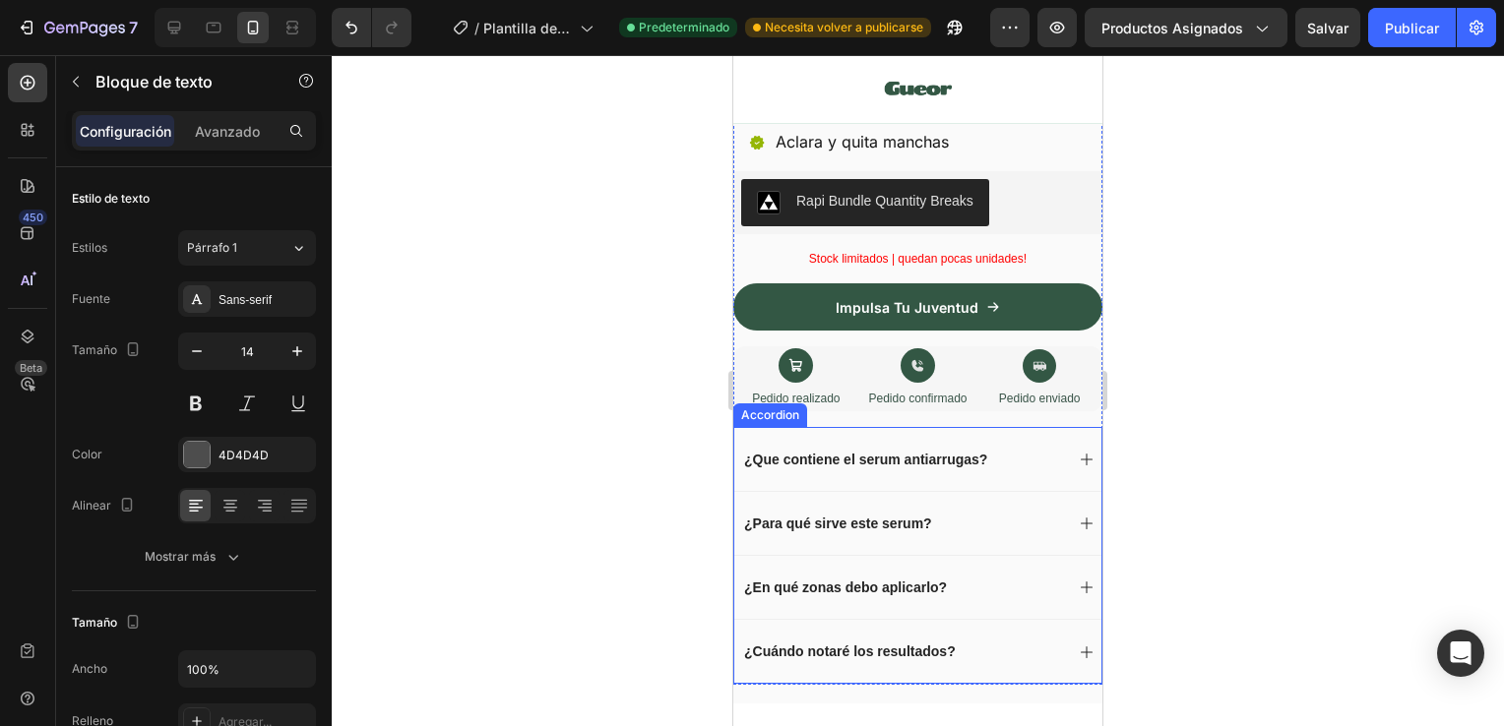
click at [1029, 427] on div "¿Que contiene el serum antiarrugas?" at bounding box center [917, 459] width 367 height 64
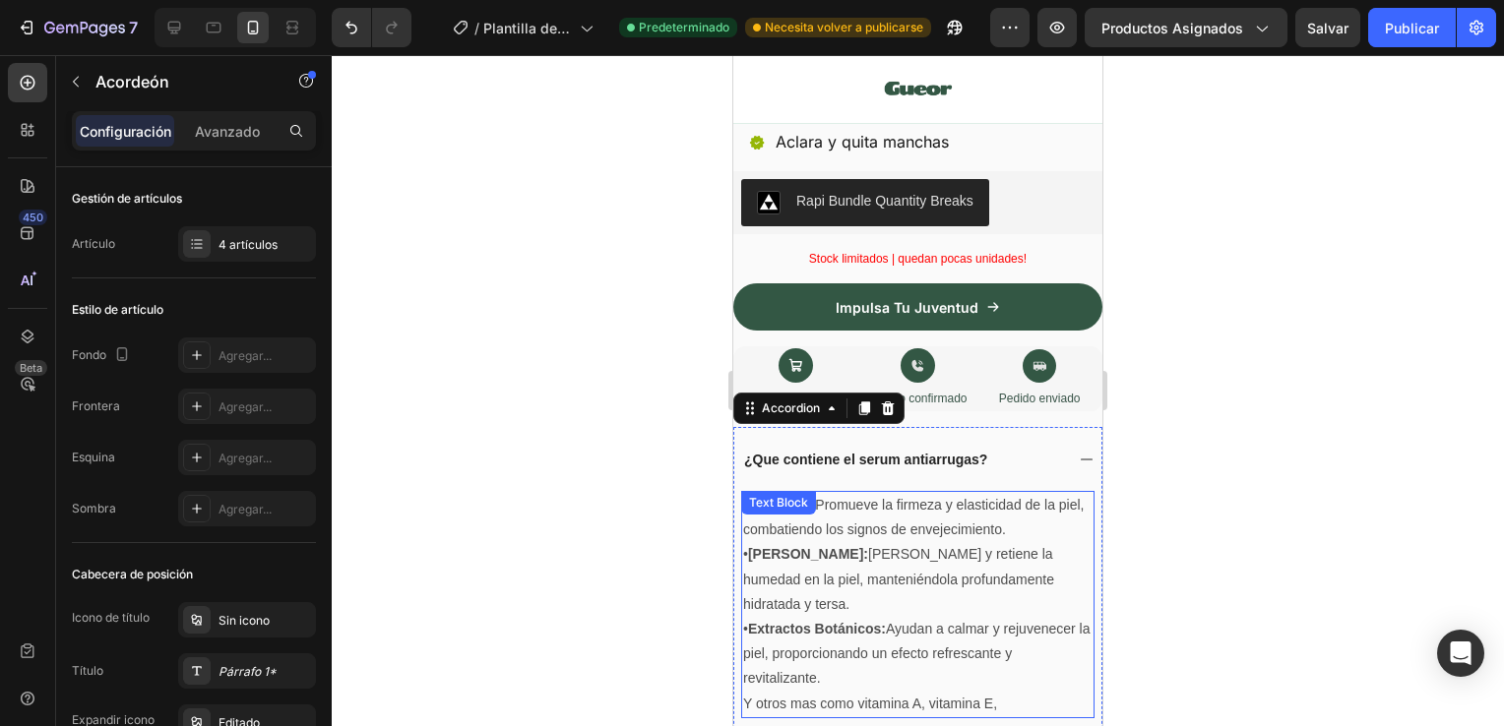
click at [998, 692] on p "Y otros mas como vitamina A, vitamina E," at bounding box center [917, 704] width 349 height 25
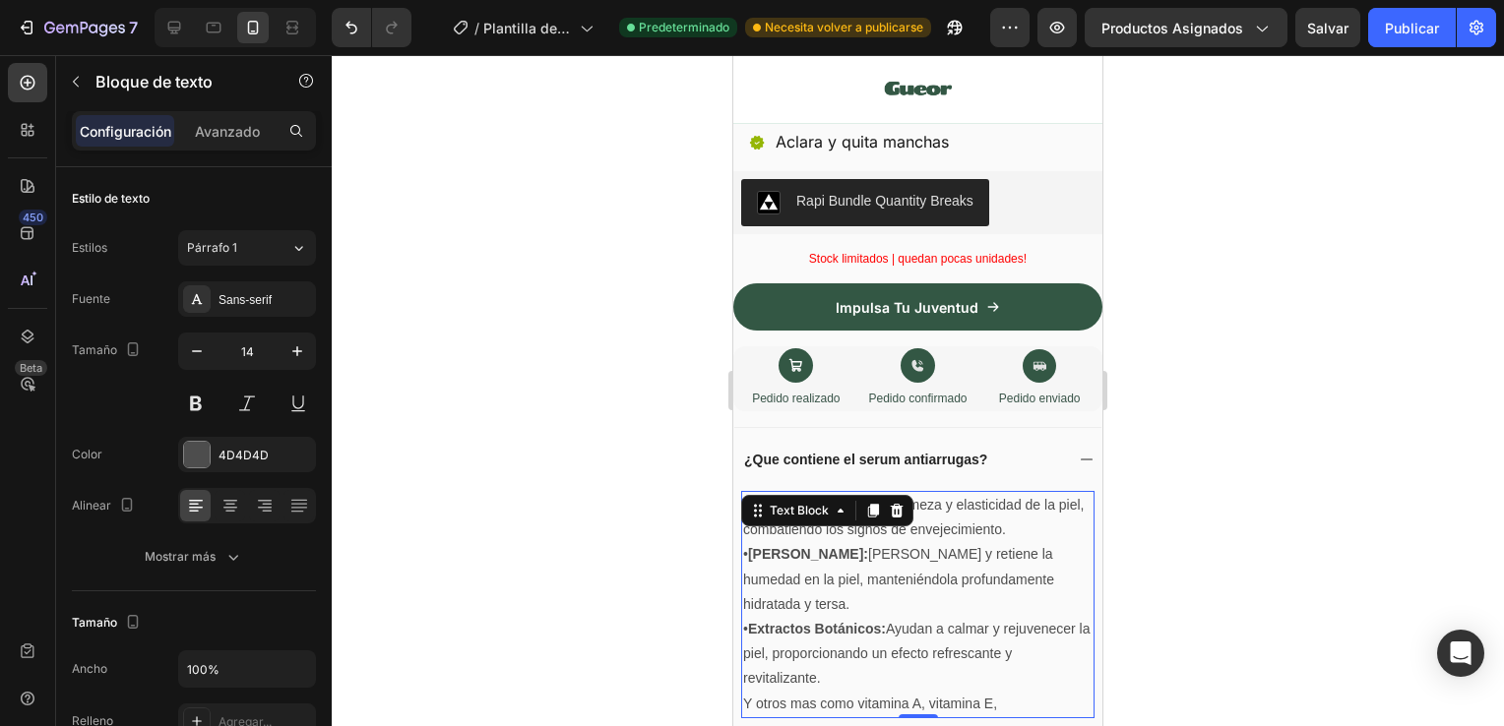
click at [999, 692] on p "Y otros mas como vitamina A, vitamina E," at bounding box center [917, 704] width 349 height 25
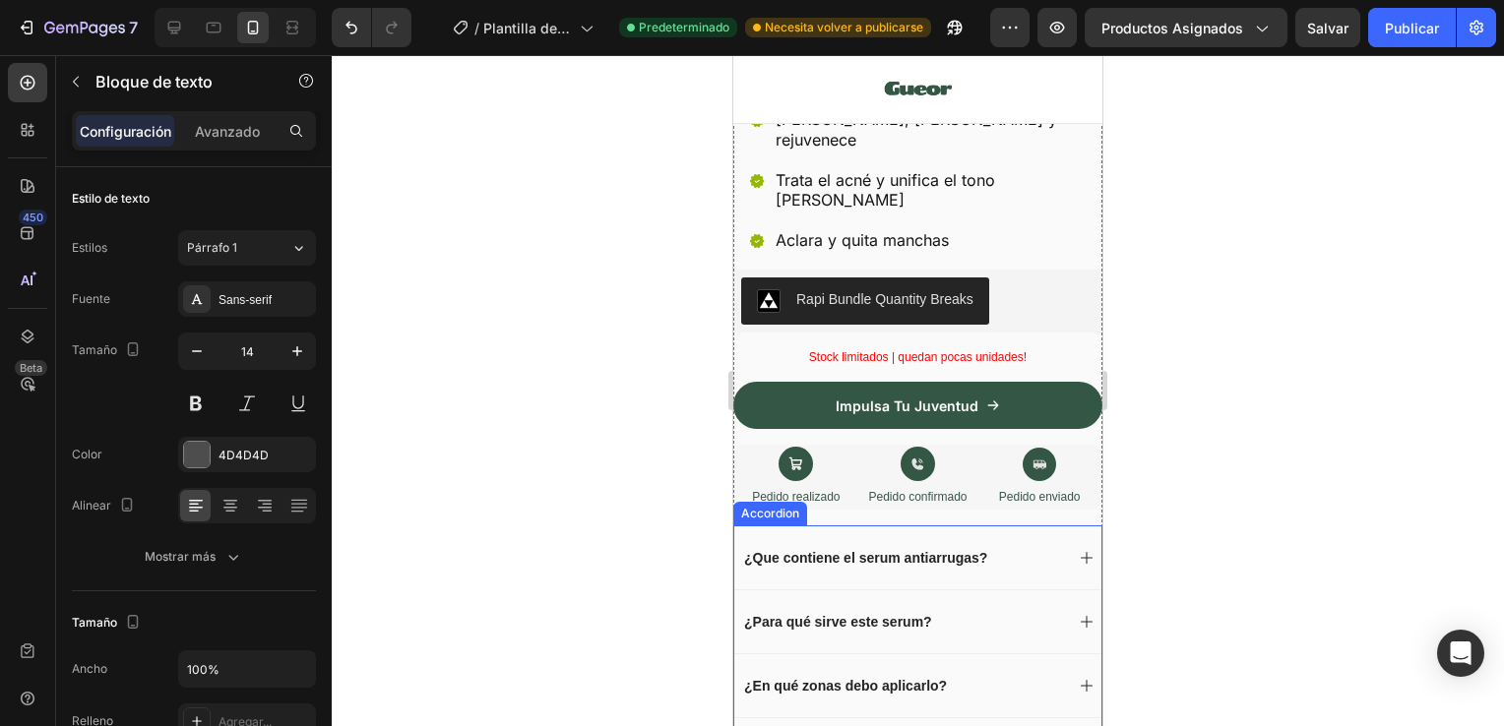
scroll to position [841, 0]
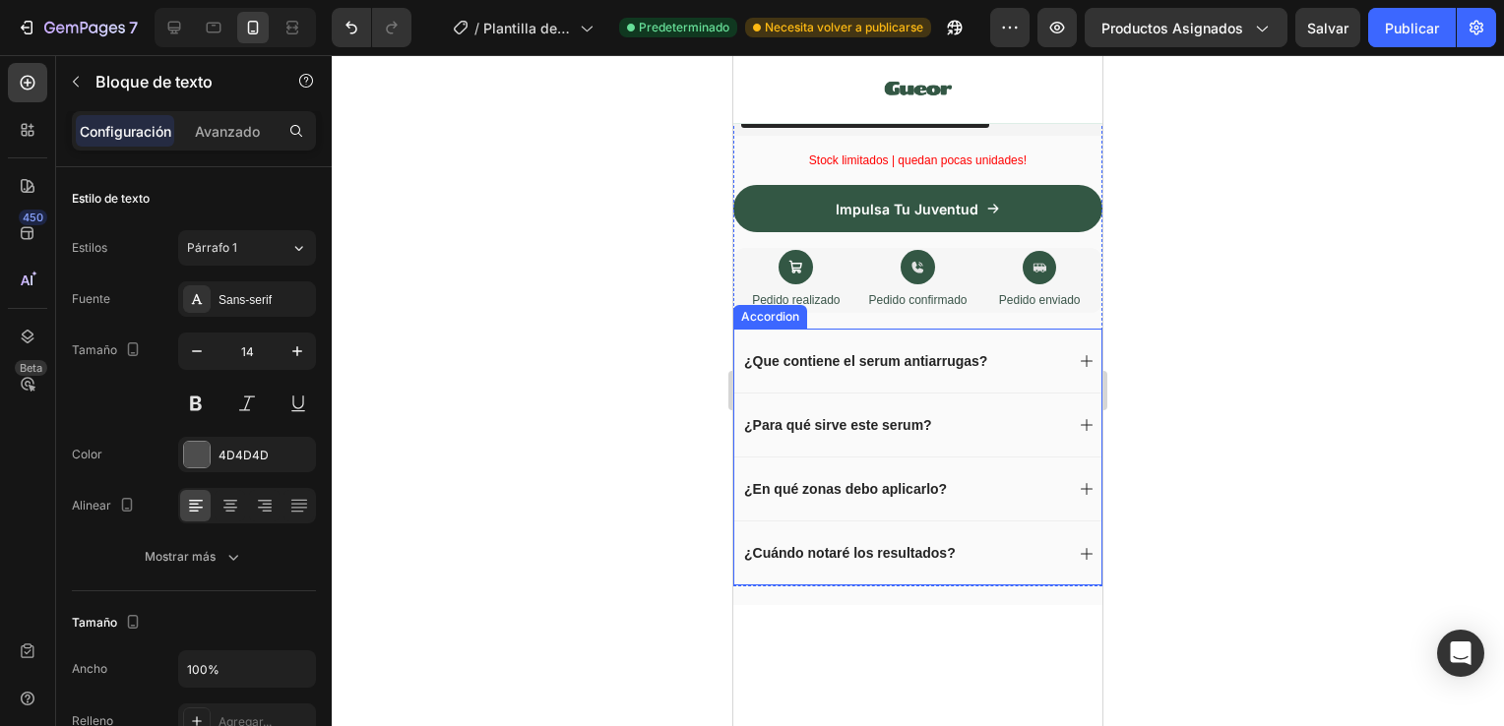
click at [1029, 349] on div "¿Que contiene el serum antiarrugas?" at bounding box center [902, 361] width 322 height 24
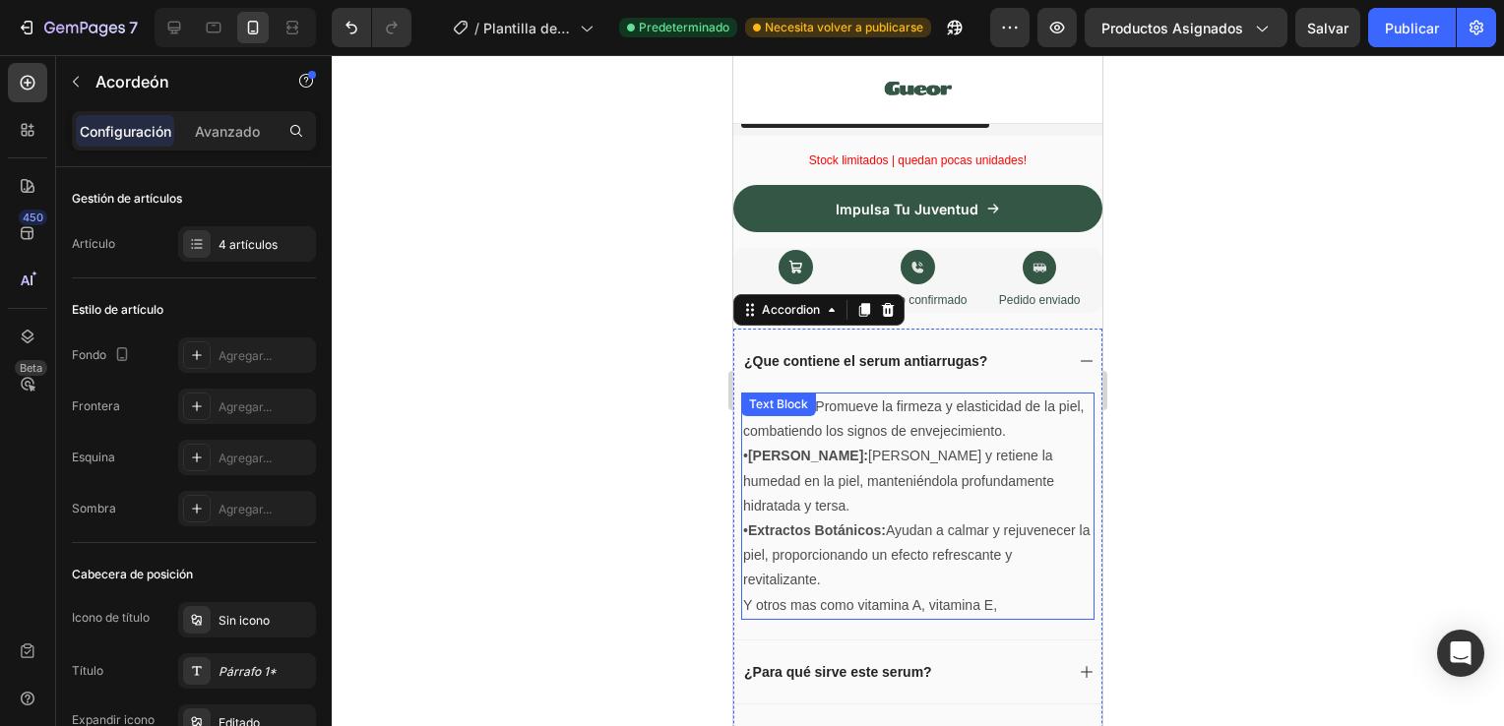
click at [1003, 593] on p "Y otros mas como vitamina A, vitamina E," at bounding box center [917, 605] width 349 height 25
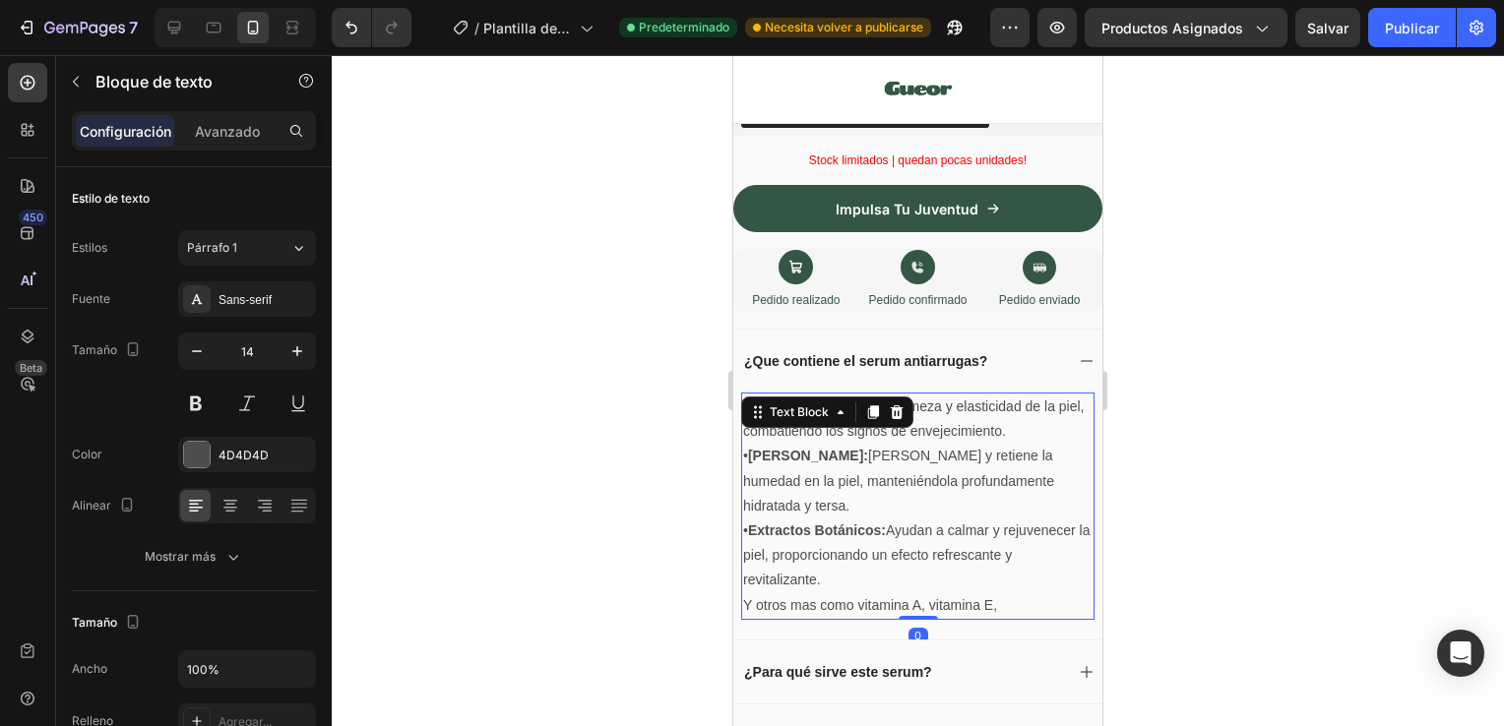
click at [1003, 593] on p "Y otros mas como vitamina A, vitamina E," at bounding box center [917, 605] width 349 height 25
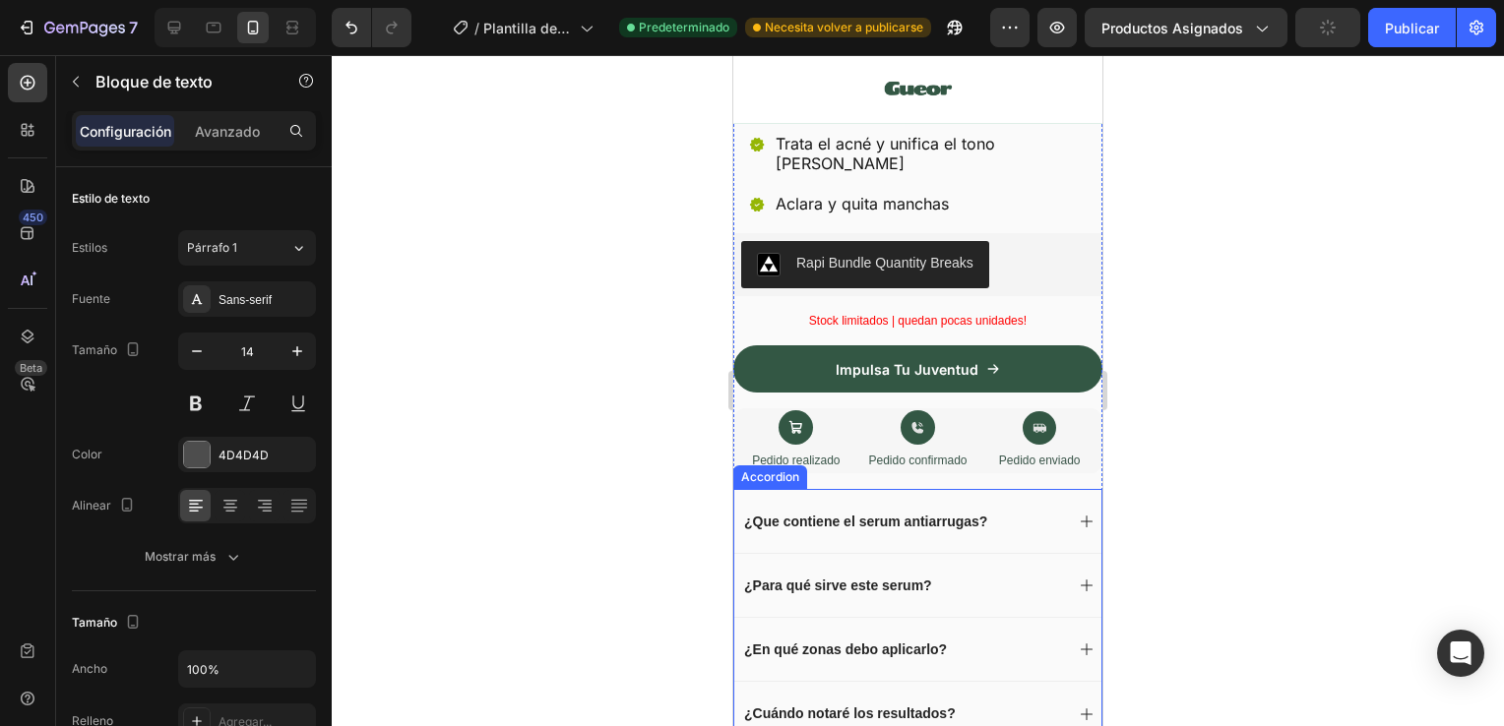
scroll to position [743, 0]
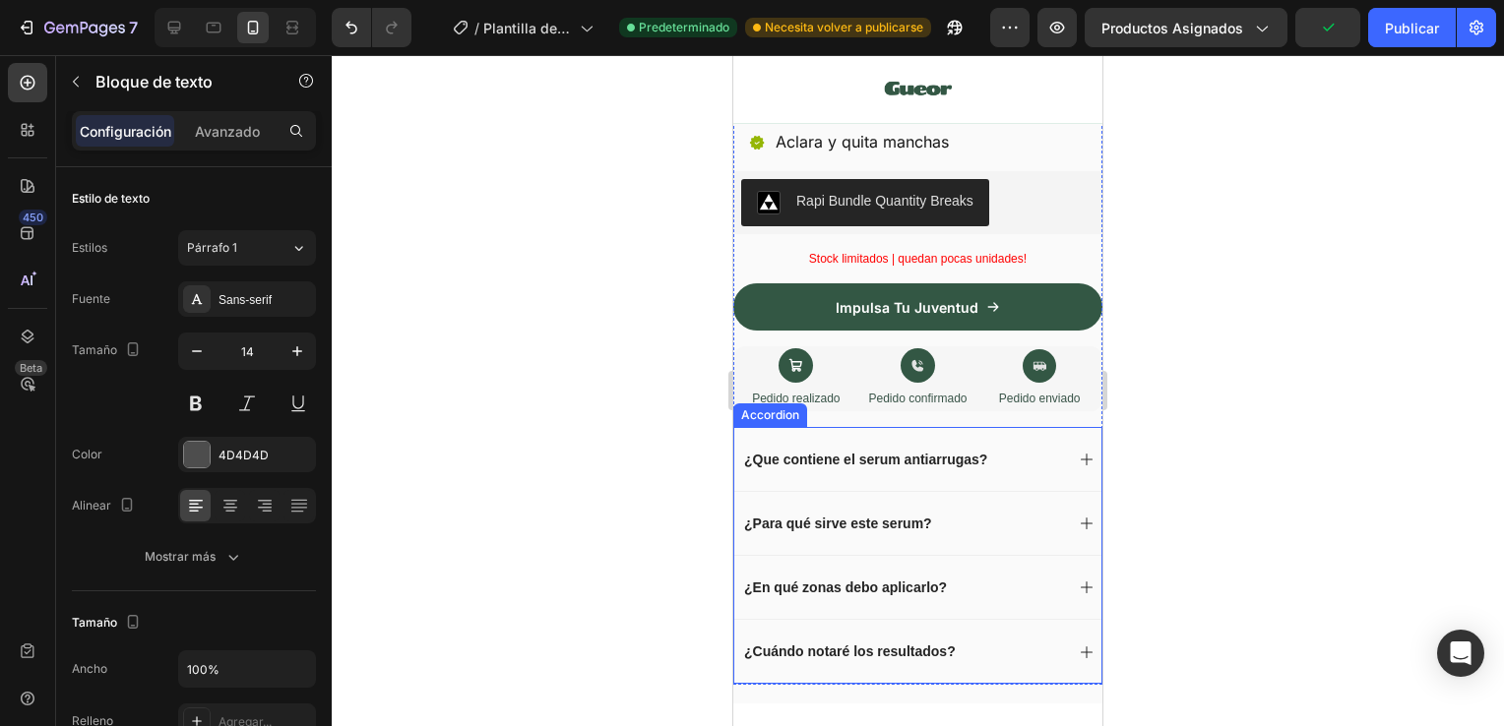
click at [1031, 448] on div "¿Que contiene el serum antiarrugas?" at bounding box center [902, 460] width 322 height 24
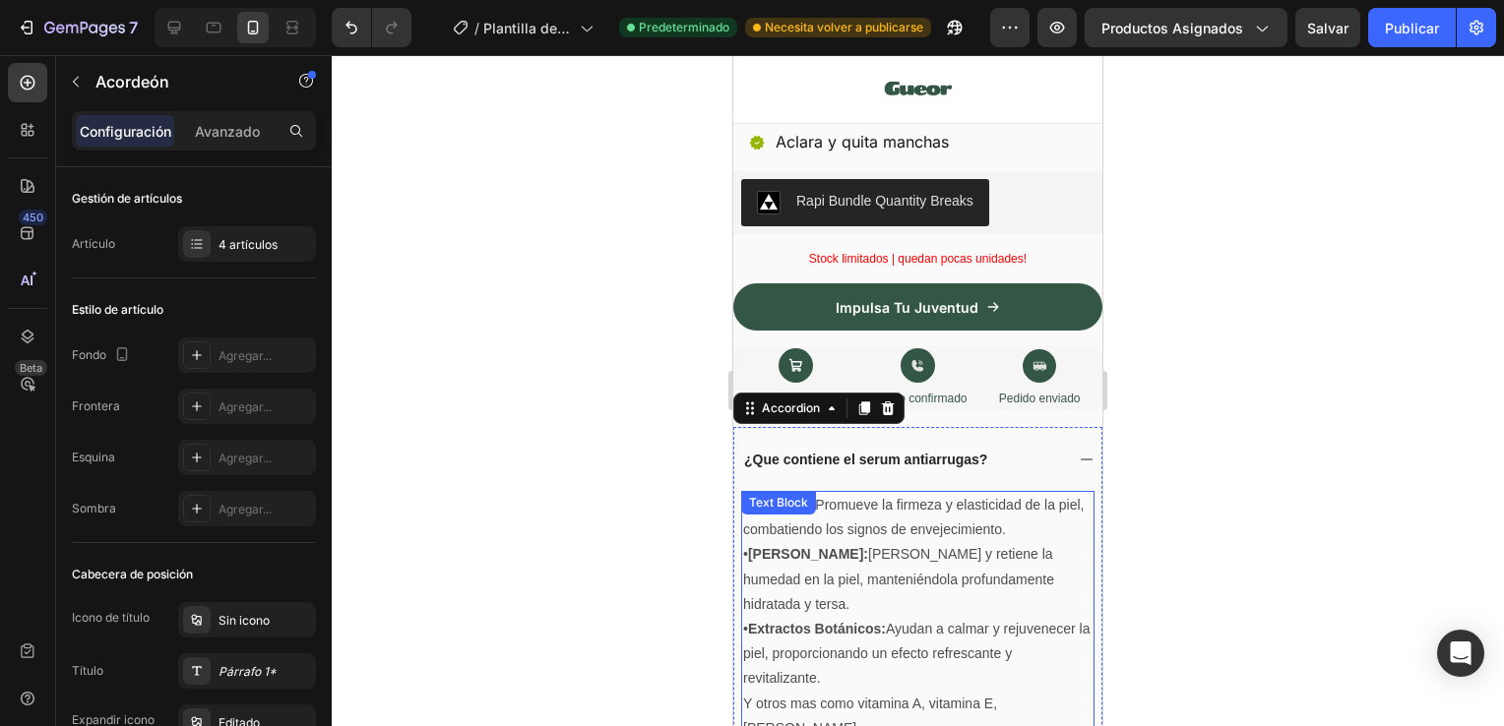
click at [815, 692] on p "Y otros mas como vitamina A, vitamina E, [PERSON_NAME]" at bounding box center [917, 716] width 349 height 49
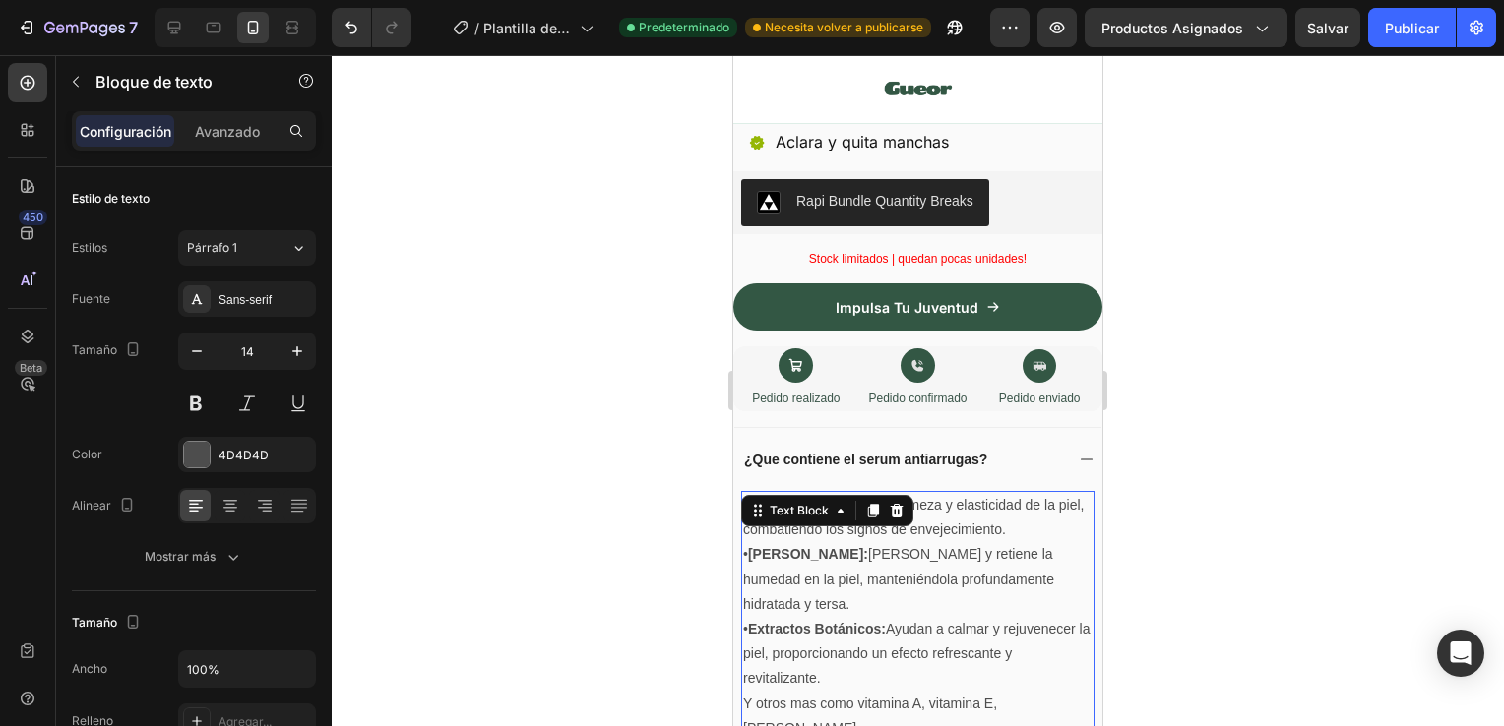
click at [816, 692] on p "Y otros mas como vitamina A, vitamina E, [PERSON_NAME]" at bounding box center [917, 716] width 349 height 49
click at [1225, 561] on div at bounding box center [918, 390] width 1172 height 671
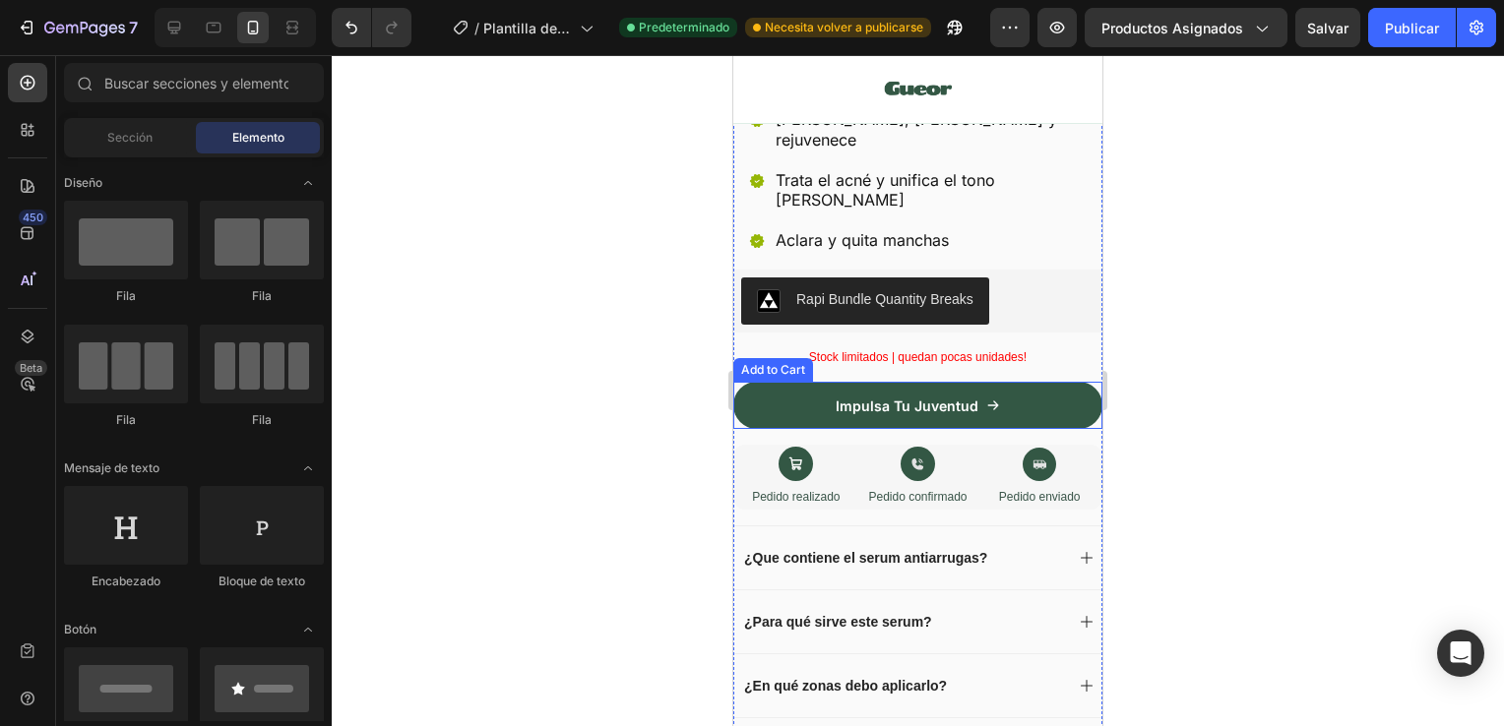
scroll to position [546, 0]
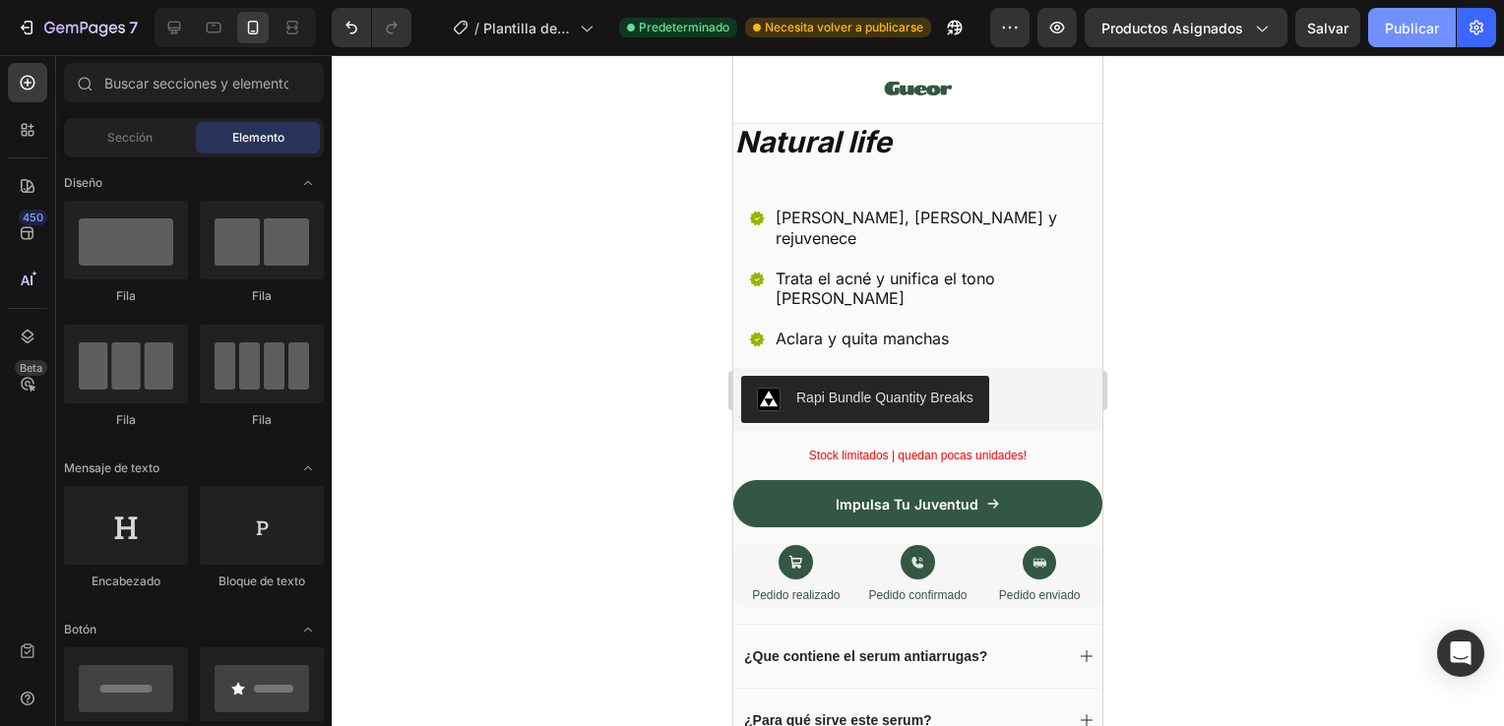
click at [1436, 30] on font "Publicar" at bounding box center [1411, 28] width 54 height 21
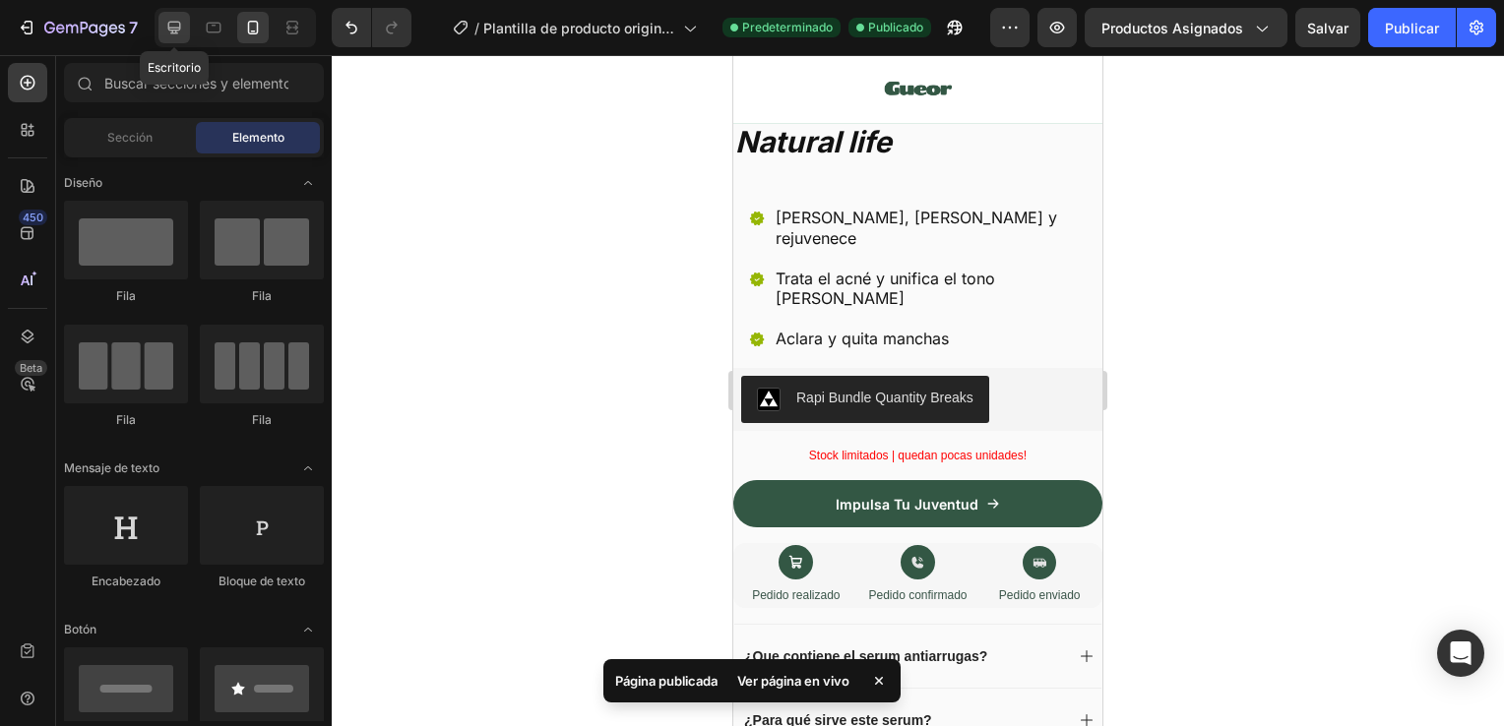
click at [173, 26] on icon at bounding box center [174, 28] width 20 height 20
